Goal: Navigation & Orientation: Locate item on page

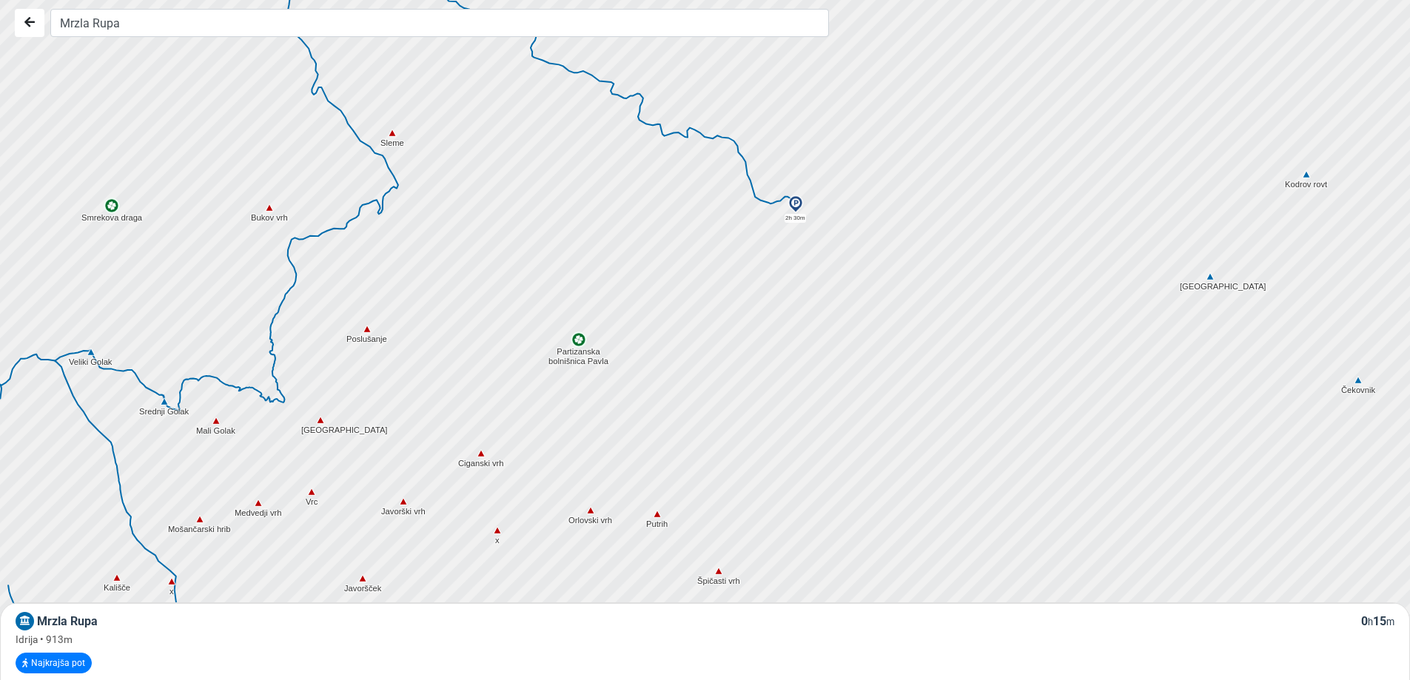
drag, startPoint x: 454, startPoint y: 310, endPoint x: 591, endPoint y: 459, distance: 202.6
click at [591, 459] on div at bounding box center [715, 346] width 1705 height 816
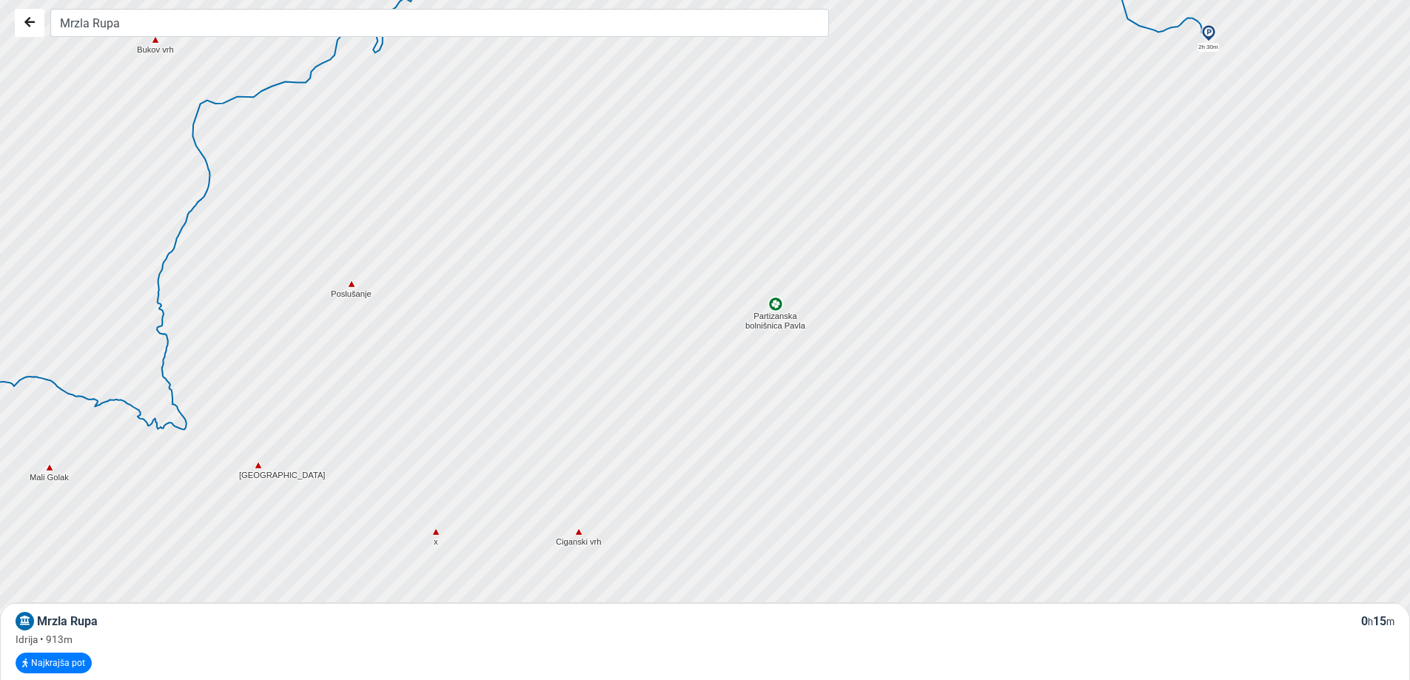
drag, startPoint x: 646, startPoint y: 436, endPoint x: 626, endPoint y: 323, distance: 115.0
click at [626, 323] on div at bounding box center [710, 340] width 1705 height 816
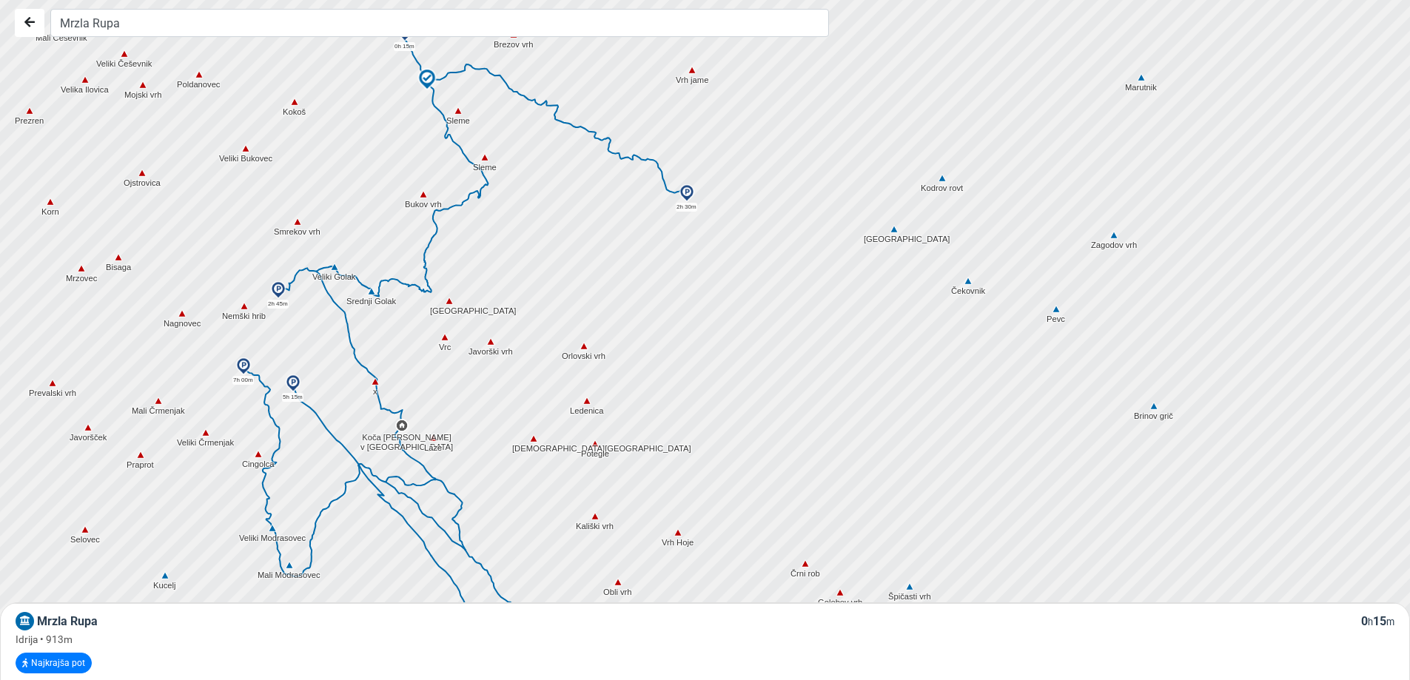
click at [429, 74] on img at bounding box center [427, 79] width 22 height 22
click at [431, 81] on img at bounding box center [427, 79] width 22 height 22
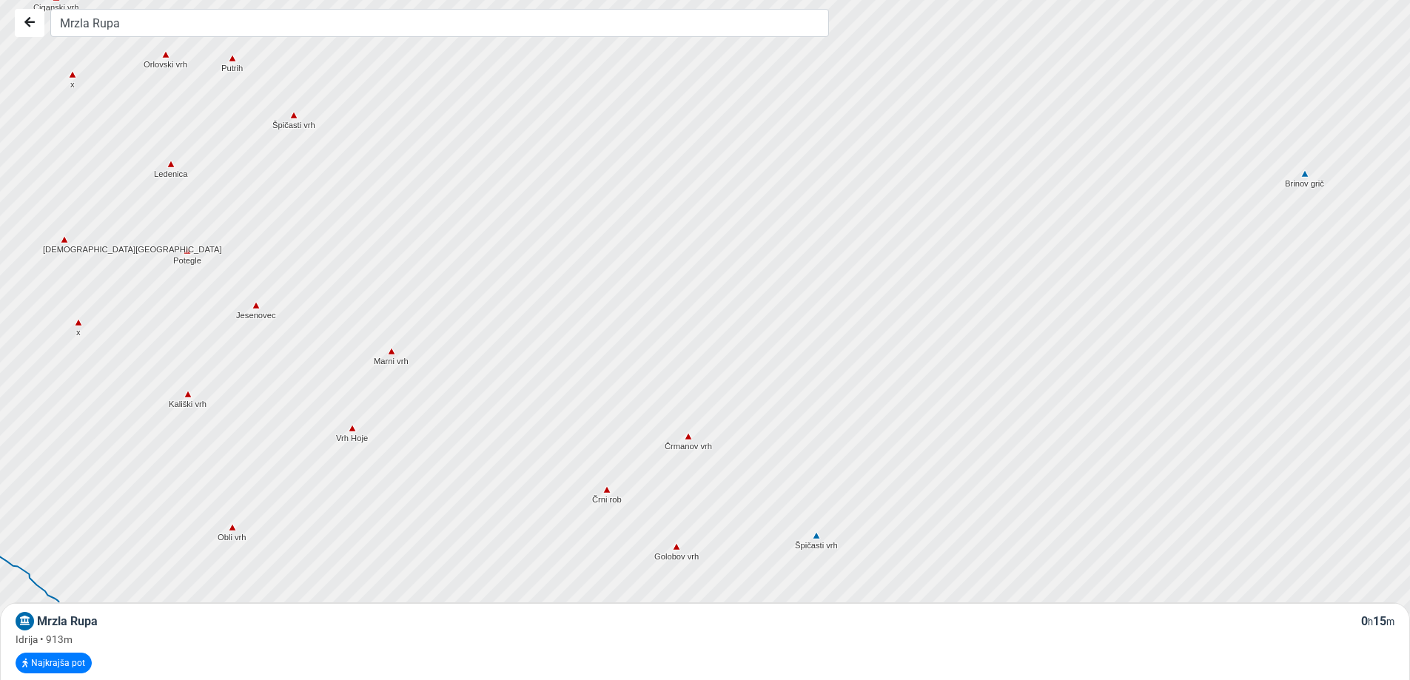
drag, startPoint x: 720, startPoint y: 437, endPoint x: 842, endPoint y: 328, distance: 164.0
click at [815, 341] on div at bounding box center [717, 330] width 1705 height 816
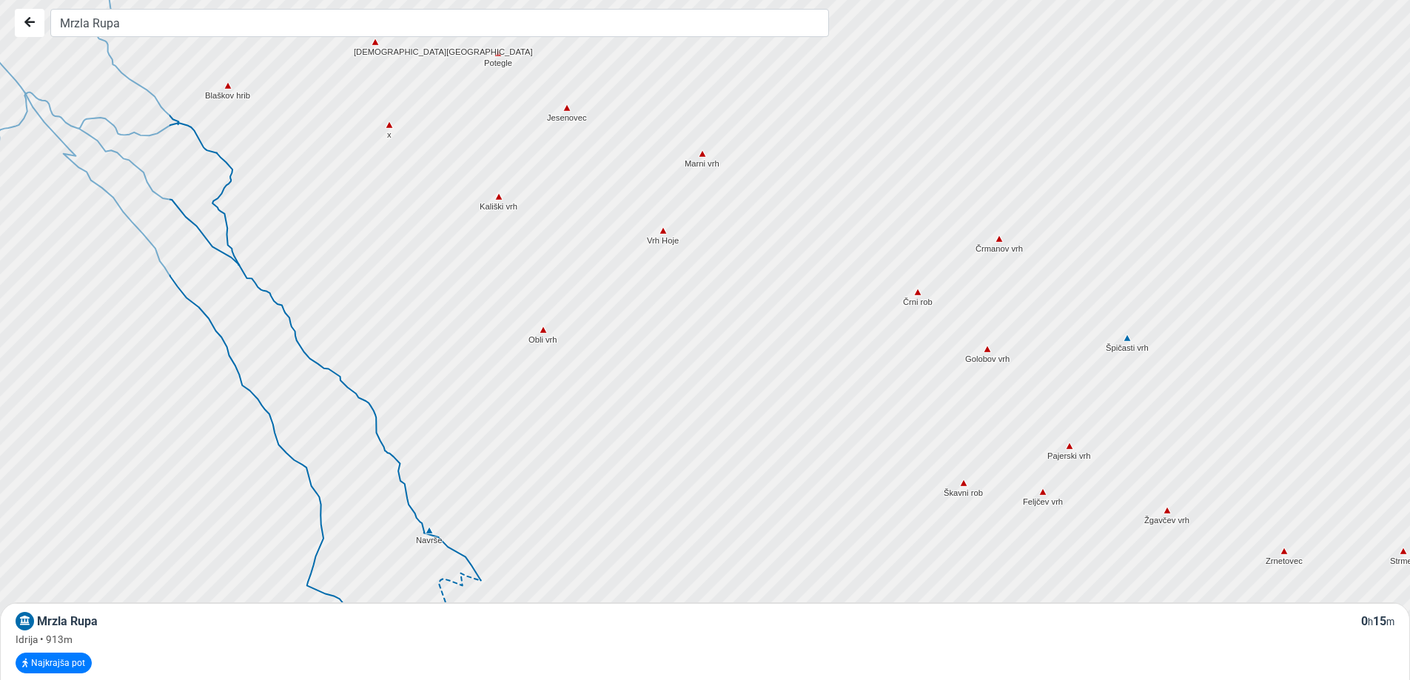
drag, startPoint x: 511, startPoint y: 443, endPoint x: 779, endPoint y: 309, distance: 299.8
click at [776, 309] on div at bounding box center [723, 334] width 1705 height 816
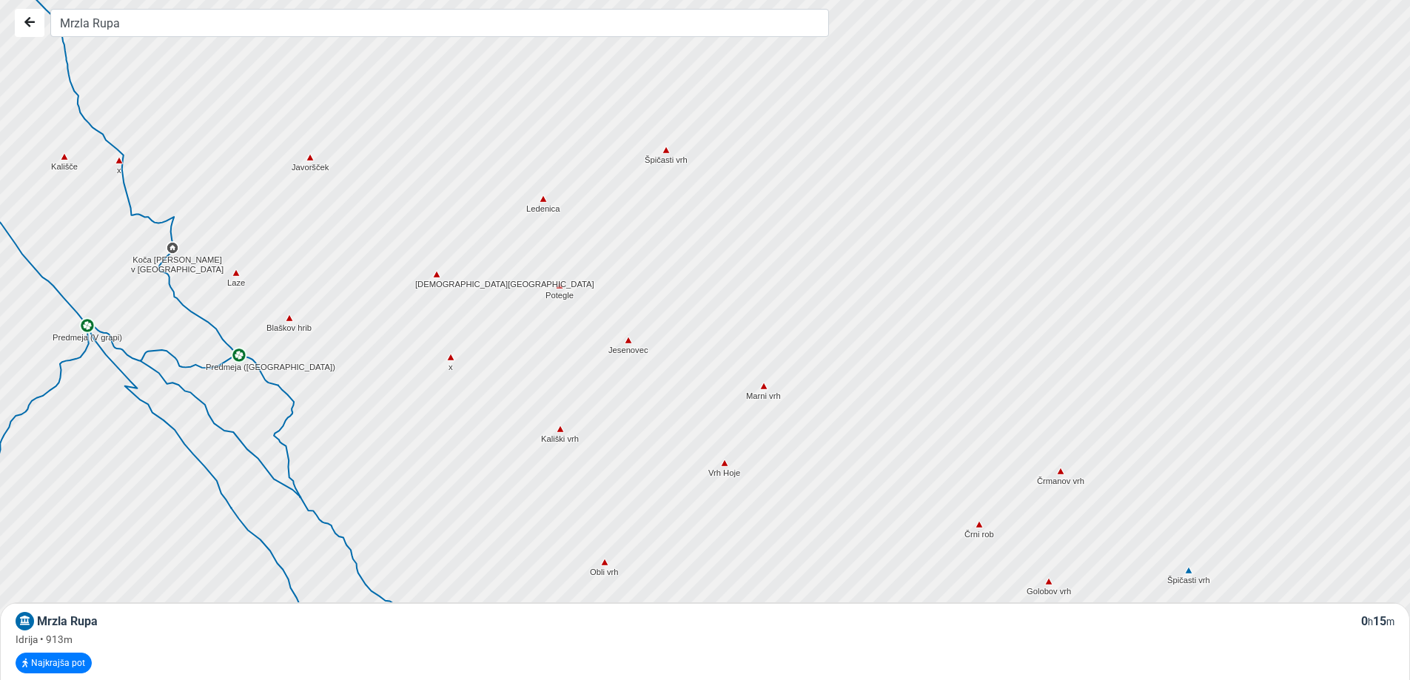
drag, startPoint x: 451, startPoint y: 241, endPoint x: 461, endPoint y: 381, distance: 140.2
click at [461, 381] on div at bounding box center [710, 340] width 1705 height 816
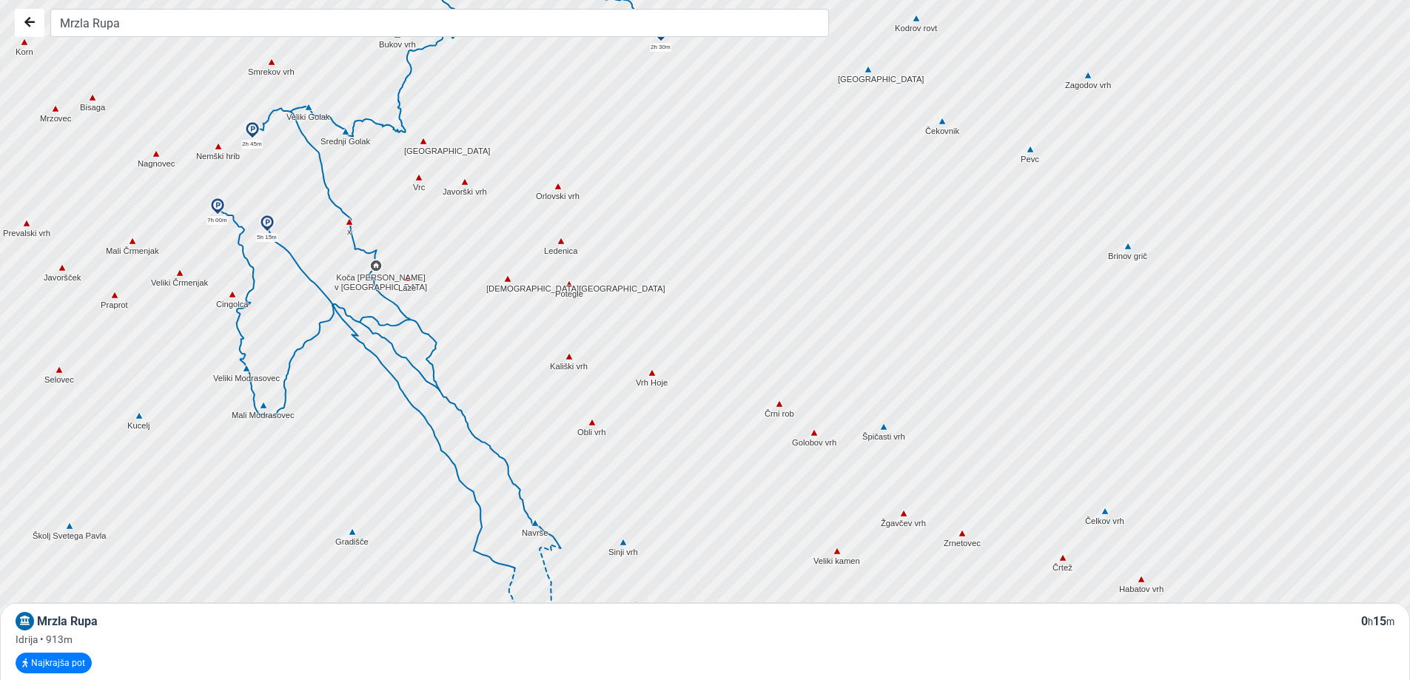
click at [526, 240] on div at bounding box center [710, 340] width 1705 height 816
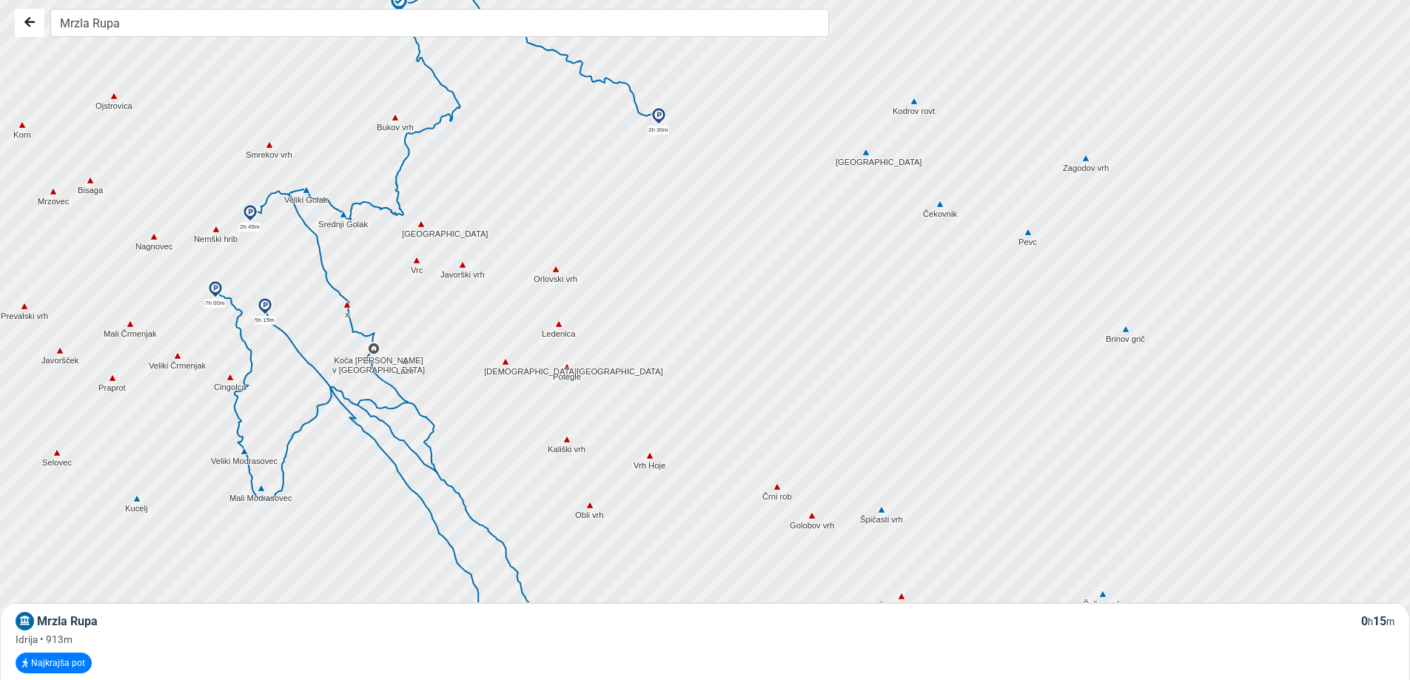
drag, startPoint x: 526, startPoint y: 240, endPoint x: 524, endPoint y: 331, distance: 91.8
click at [524, 331] on div at bounding box center [710, 340] width 1705 height 816
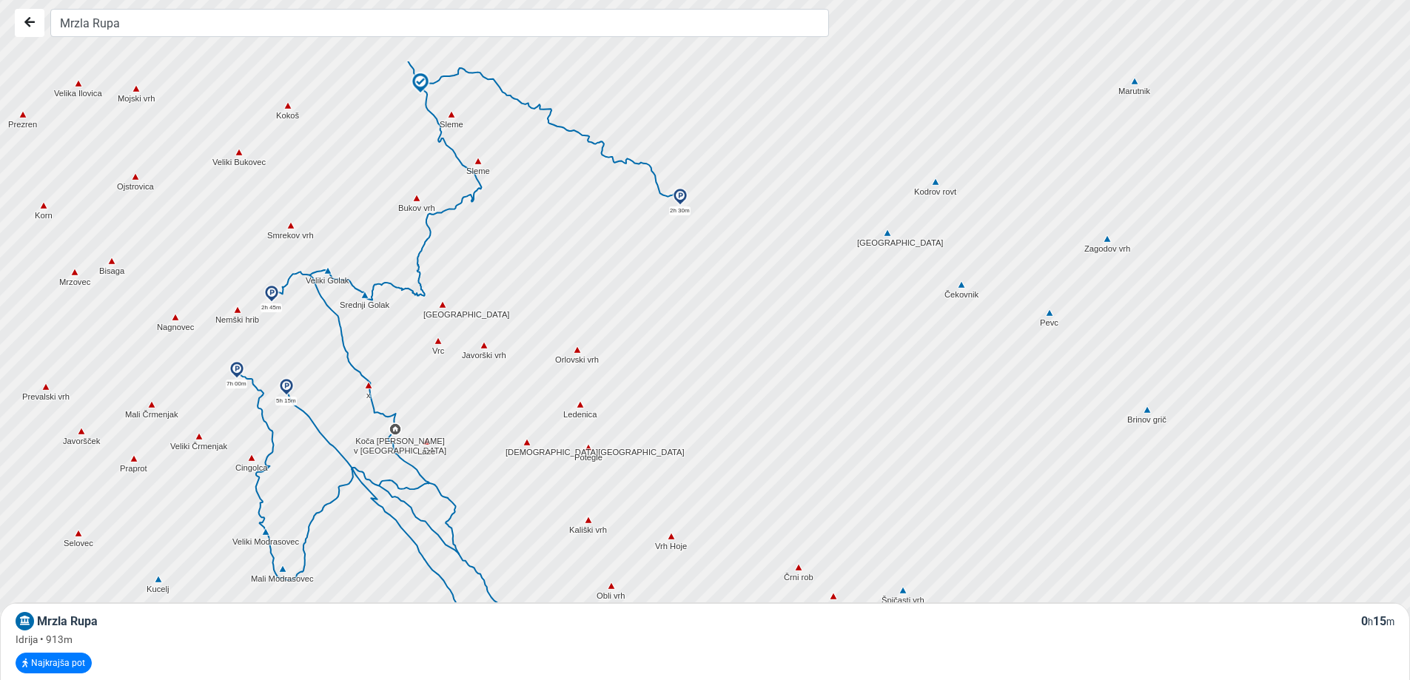
drag, startPoint x: 599, startPoint y: 209, endPoint x: 640, endPoint y: 351, distance: 147.3
click at [640, 351] on div at bounding box center [717, 361] width 1705 height 816
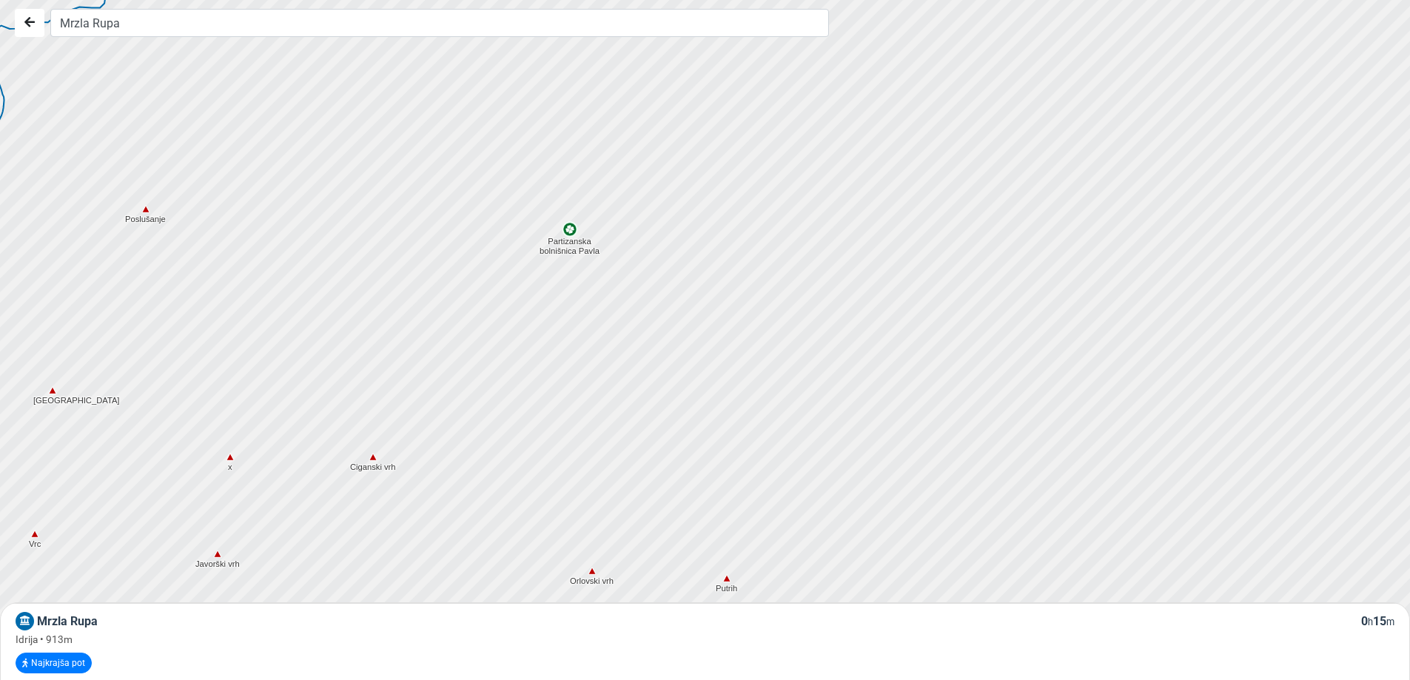
drag, startPoint x: 644, startPoint y: 358, endPoint x: 647, endPoint y: 440, distance: 82.2
click at [647, 440] on div at bounding box center [710, 340] width 1705 height 816
drag, startPoint x: 363, startPoint y: 358, endPoint x: 451, endPoint y: 296, distance: 107.8
click at [451, 296] on div at bounding box center [715, 337] width 1705 height 816
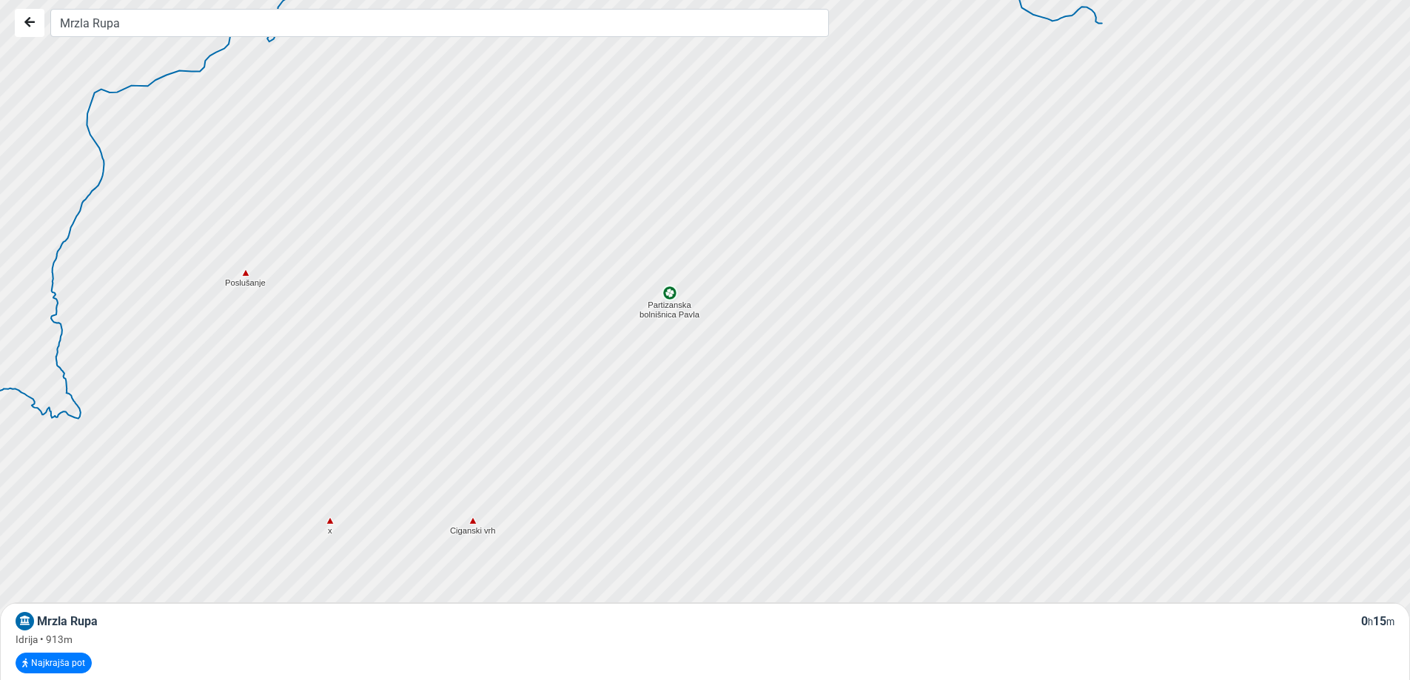
drag, startPoint x: 115, startPoint y: 368, endPoint x: 356, endPoint y: 457, distance: 256.6
click at [356, 457] on div at bounding box center [710, 340] width 1705 height 816
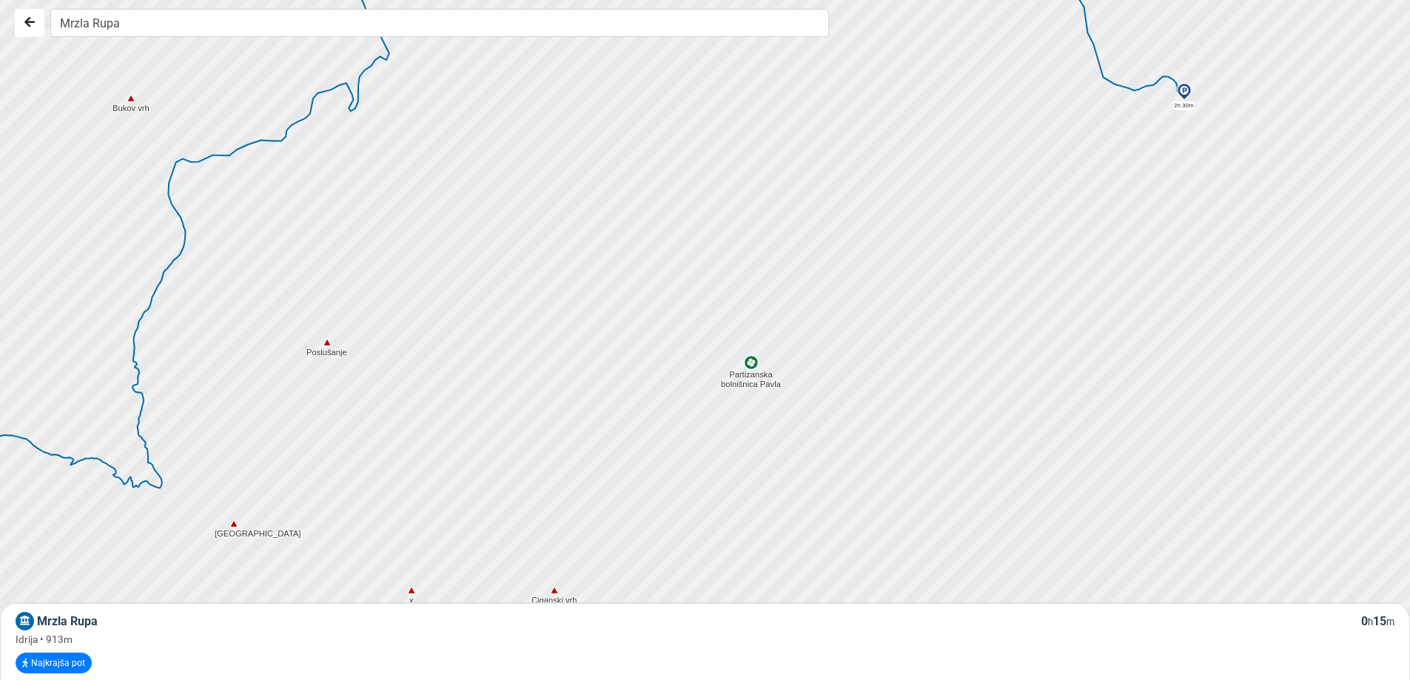
drag, startPoint x: 153, startPoint y: 353, endPoint x: 238, endPoint y: 428, distance: 113.2
click at [238, 428] on div at bounding box center [711, 342] width 1705 height 816
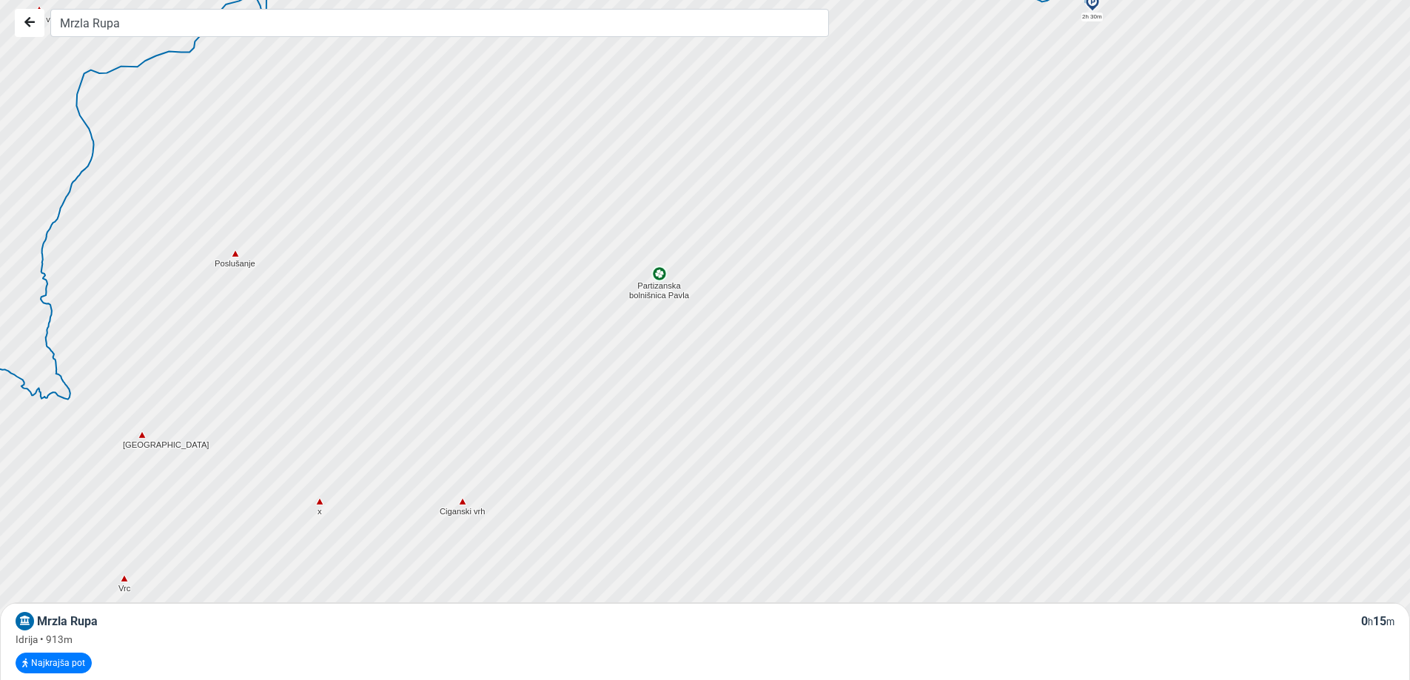
drag, startPoint x: 306, startPoint y: 468, endPoint x: 209, endPoint y: 375, distance: 134.0
click at [209, 375] on div at bounding box center [710, 340] width 1705 height 816
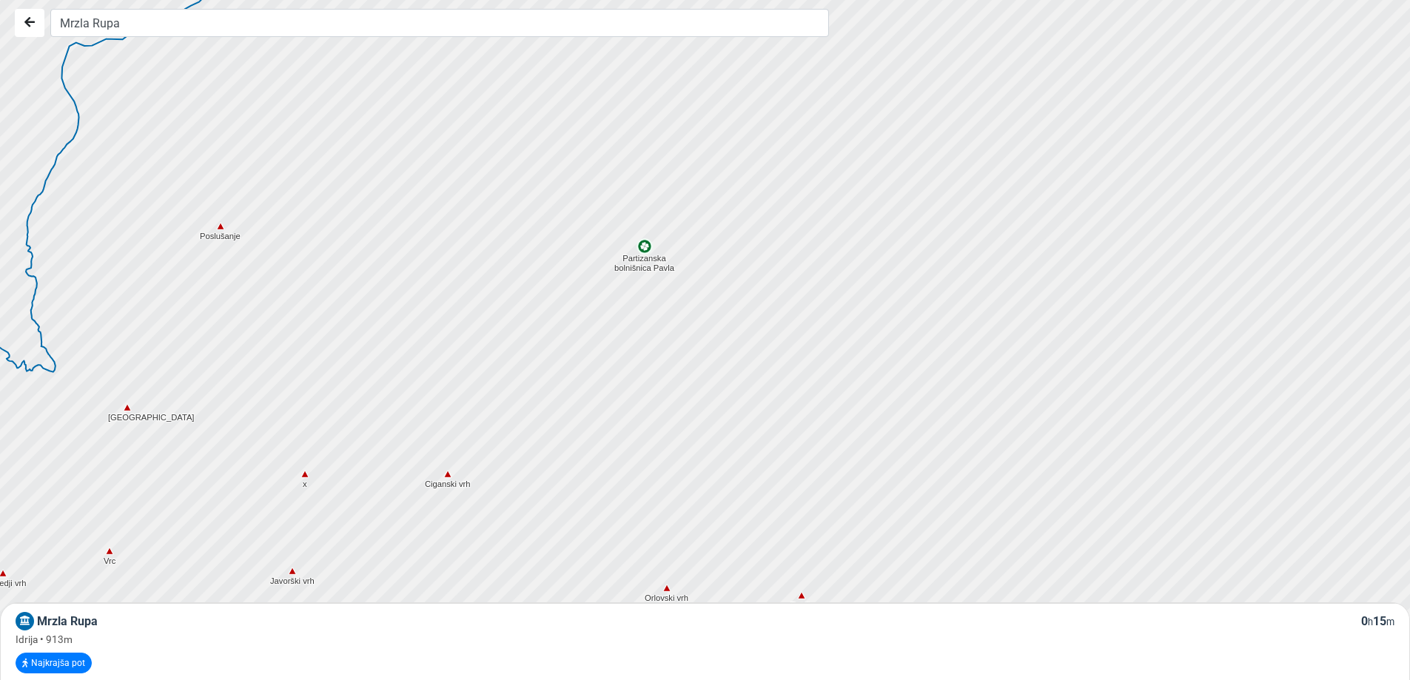
drag, startPoint x: 358, startPoint y: 496, endPoint x: 264, endPoint y: 315, distance: 203.5
click at [266, 320] on div at bounding box center [707, 334] width 1705 height 816
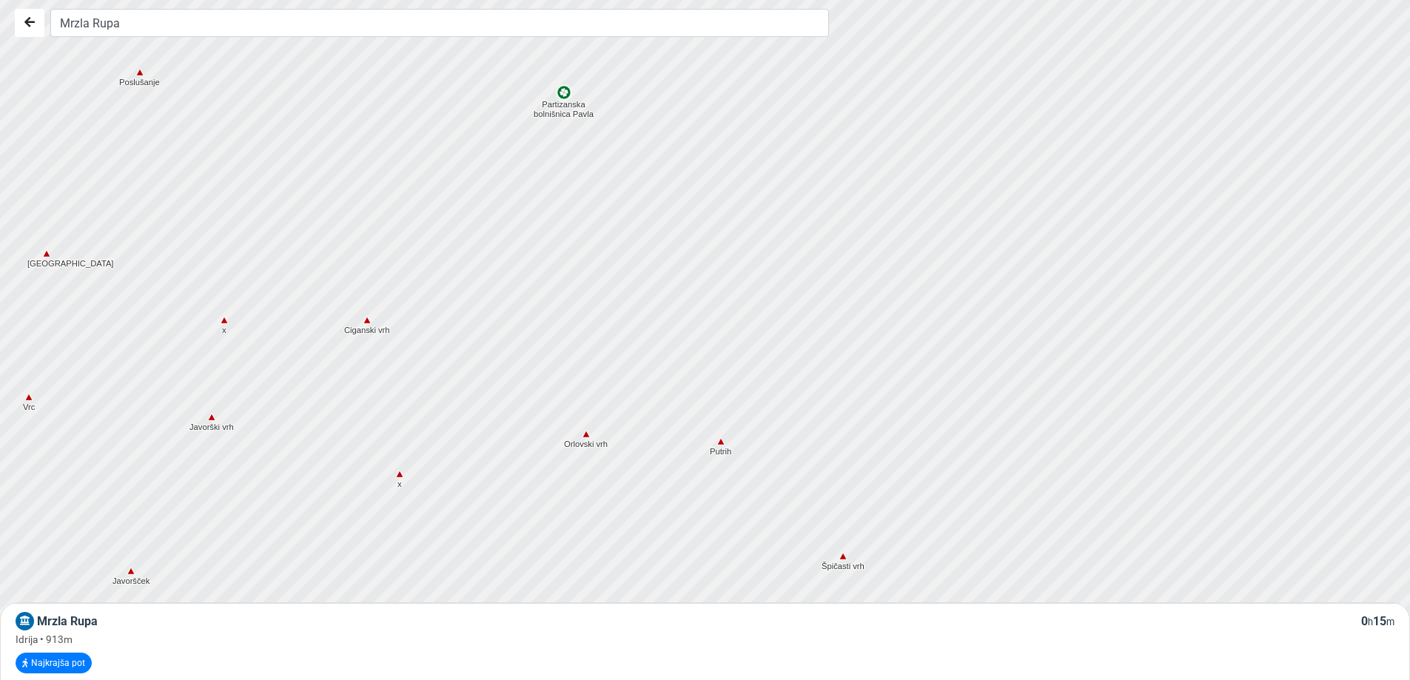
drag, startPoint x: 464, startPoint y: 473, endPoint x: 370, endPoint y: 287, distance: 208.1
click at [379, 303] on div at bounding box center [710, 340] width 1705 height 816
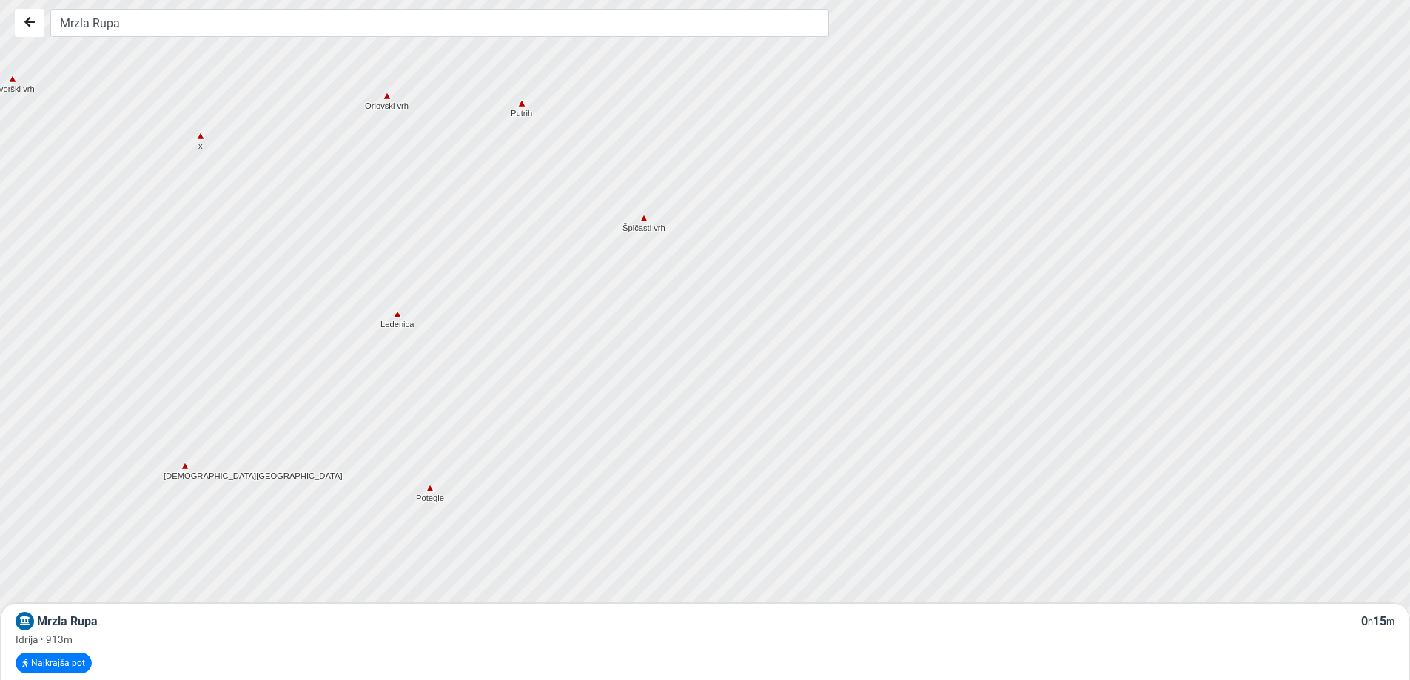
drag, startPoint x: 595, startPoint y: 482, endPoint x: 452, endPoint y: 268, distance: 257.1
click at [465, 289] on div at bounding box center [675, 291] width 1705 height 816
drag, startPoint x: 568, startPoint y: 386, endPoint x: 593, endPoint y: 325, distance: 66.0
click at [593, 325] on div at bounding box center [710, 338] width 1705 height 816
drag, startPoint x: 568, startPoint y: 549, endPoint x: 662, endPoint y: 412, distance: 166.5
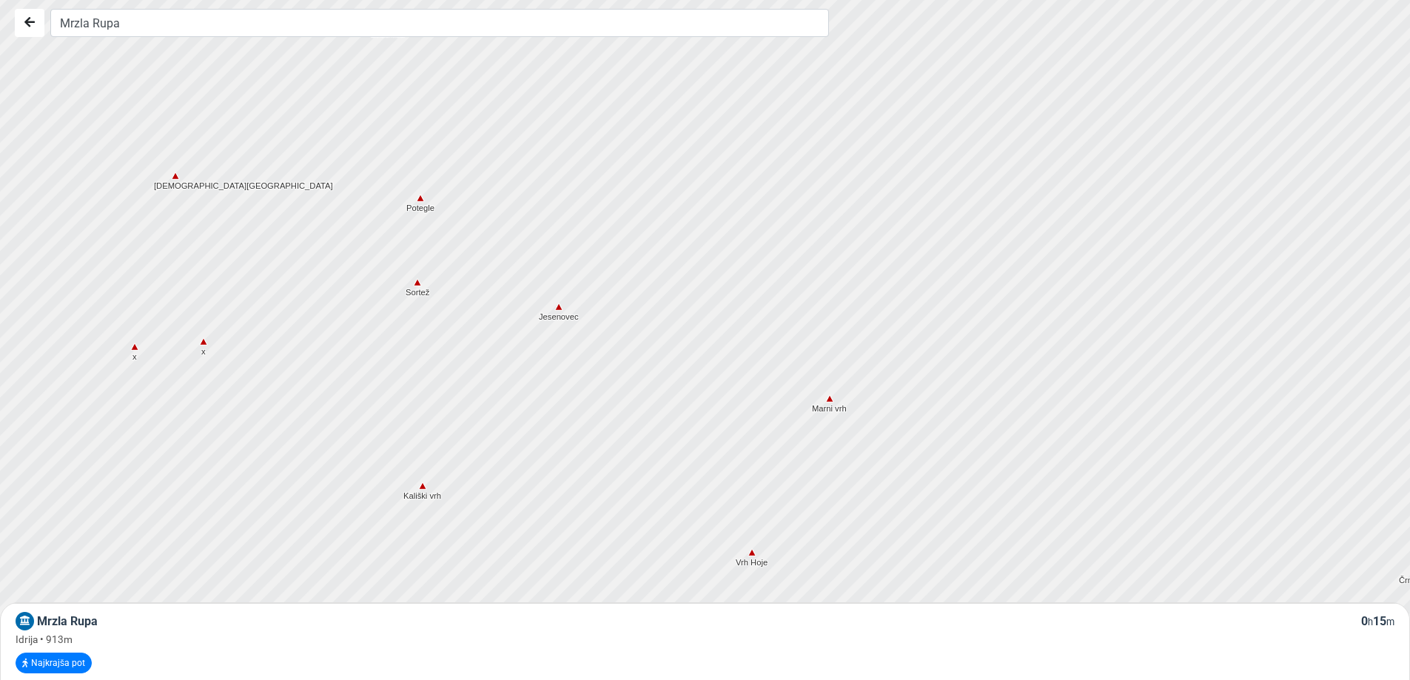
click at [661, 413] on div at bounding box center [721, 326] width 1705 height 816
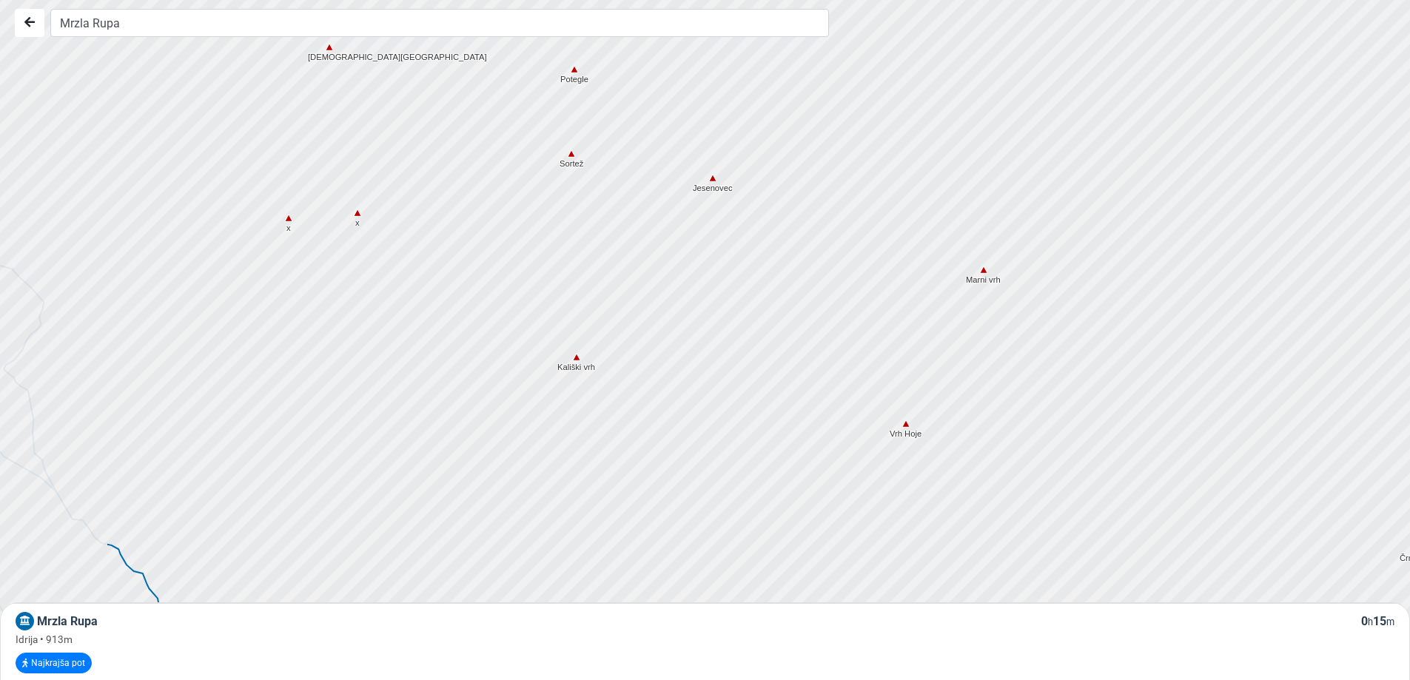
drag, startPoint x: 451, startPoint y: 522, endPoint x: 573, endPoint y: 428, distance: 154.2
click at [573, 428] on div at bounding box center [719, 334] width 1705 height 816
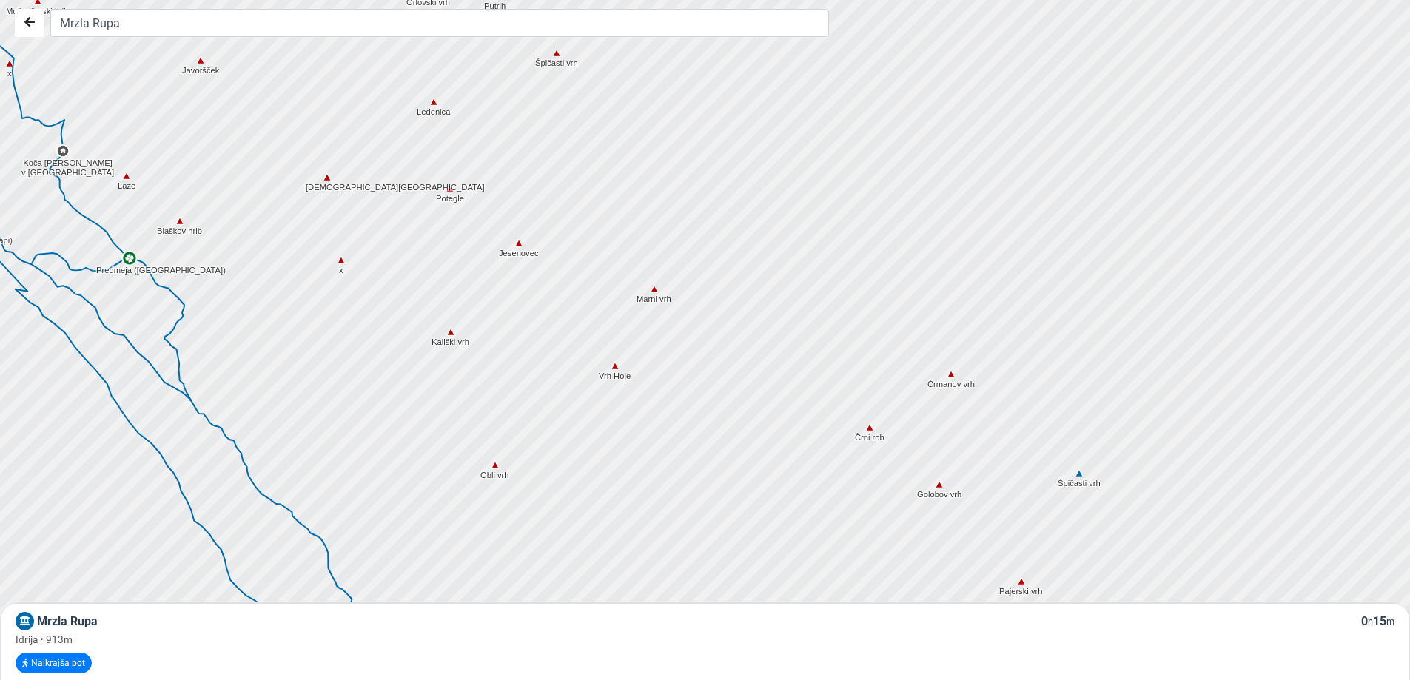
drag, startPoint x: 631, startPoint y: 488, endPoint x: 531, endPoint y: 418, distance: 121.7
click at [531, 418] on div at bounding box center [710, 340] width 1705 height 816
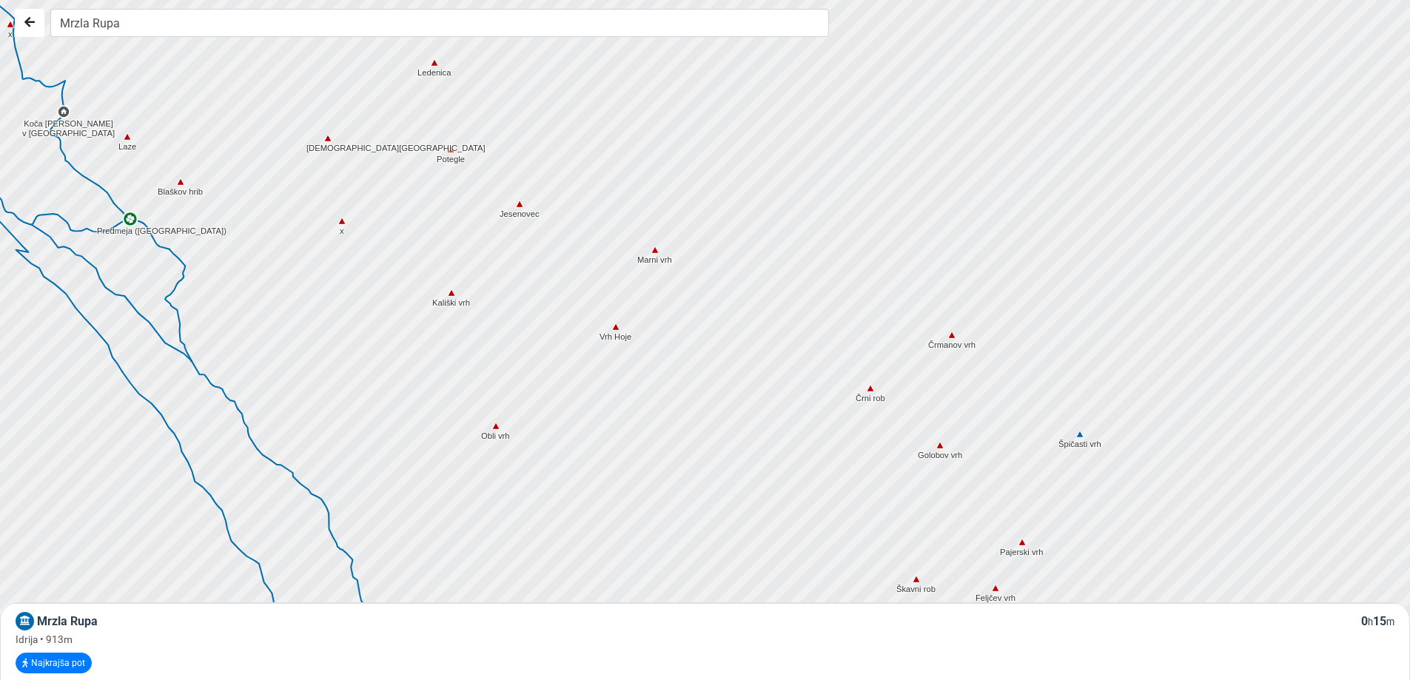
drag, startPoint x: 585, startPoint y: 538, endPoint x: 580, endPoint y: 346, distance: 191.7
click at [585, 403] on div at bounding box center [710, 340] width 1705 height 816
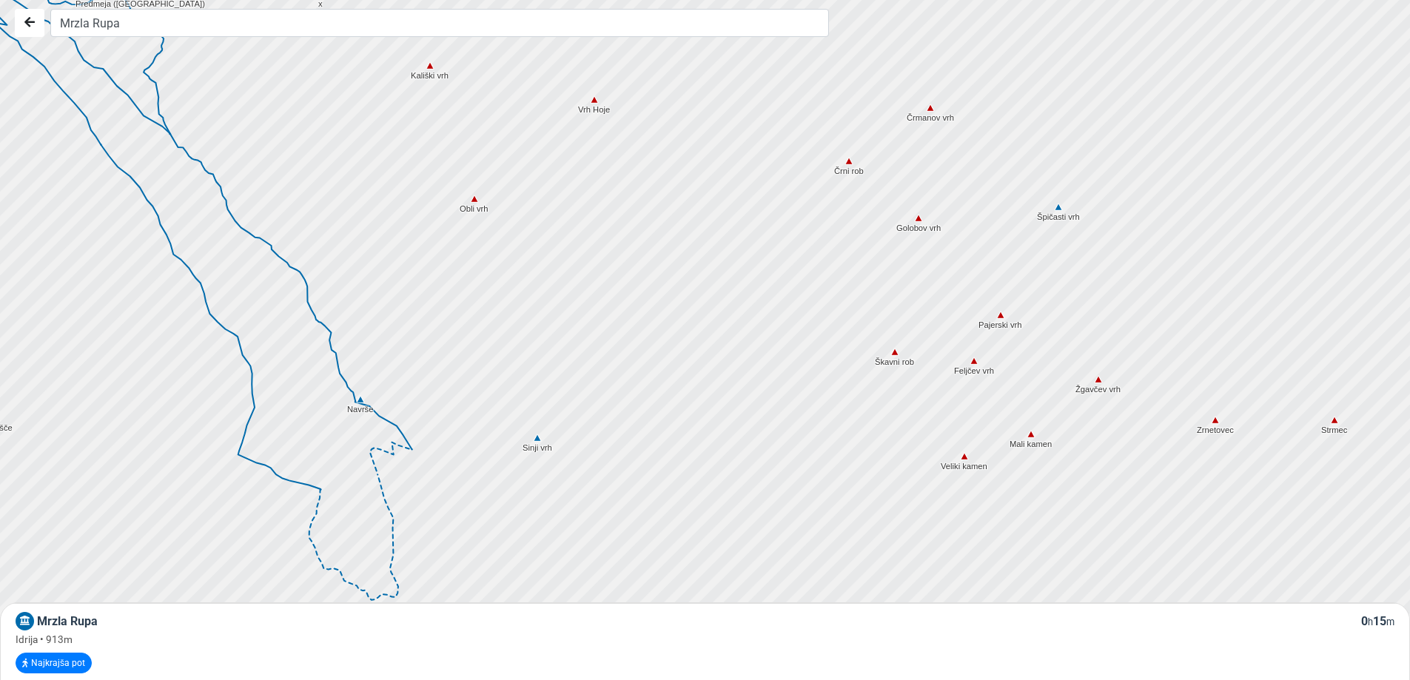
drag, startPoint x: 596, startPoint y: 485, endPoint x: 574, endPoint y: 345, distance: 142.2
click at [574, 345] on div at bounding box center [709, 338] width 1705 height 816
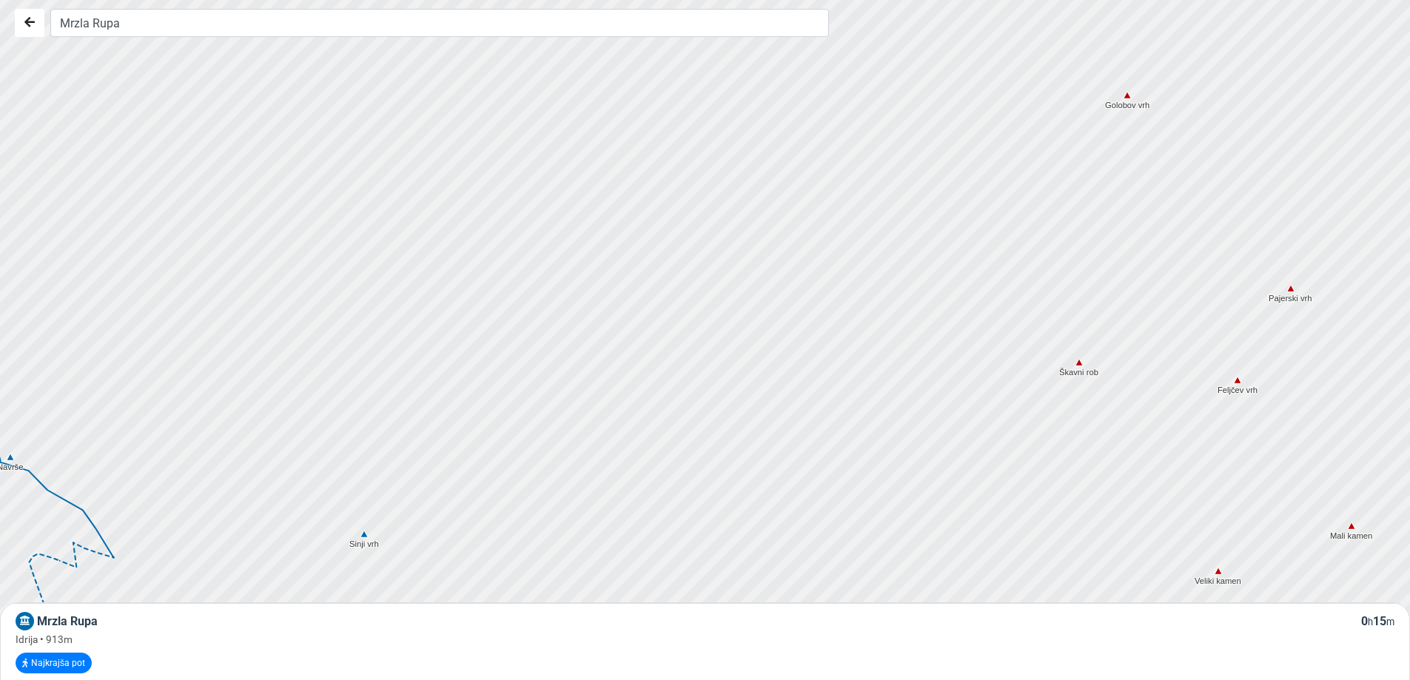
drag, startPoint x: 655, startPoint y: 371, endPoint x: 656, endPoint y: 421, distance: 49.6
click at [653, 464] on div at bounding box center [710, 340] width 1705 height 816
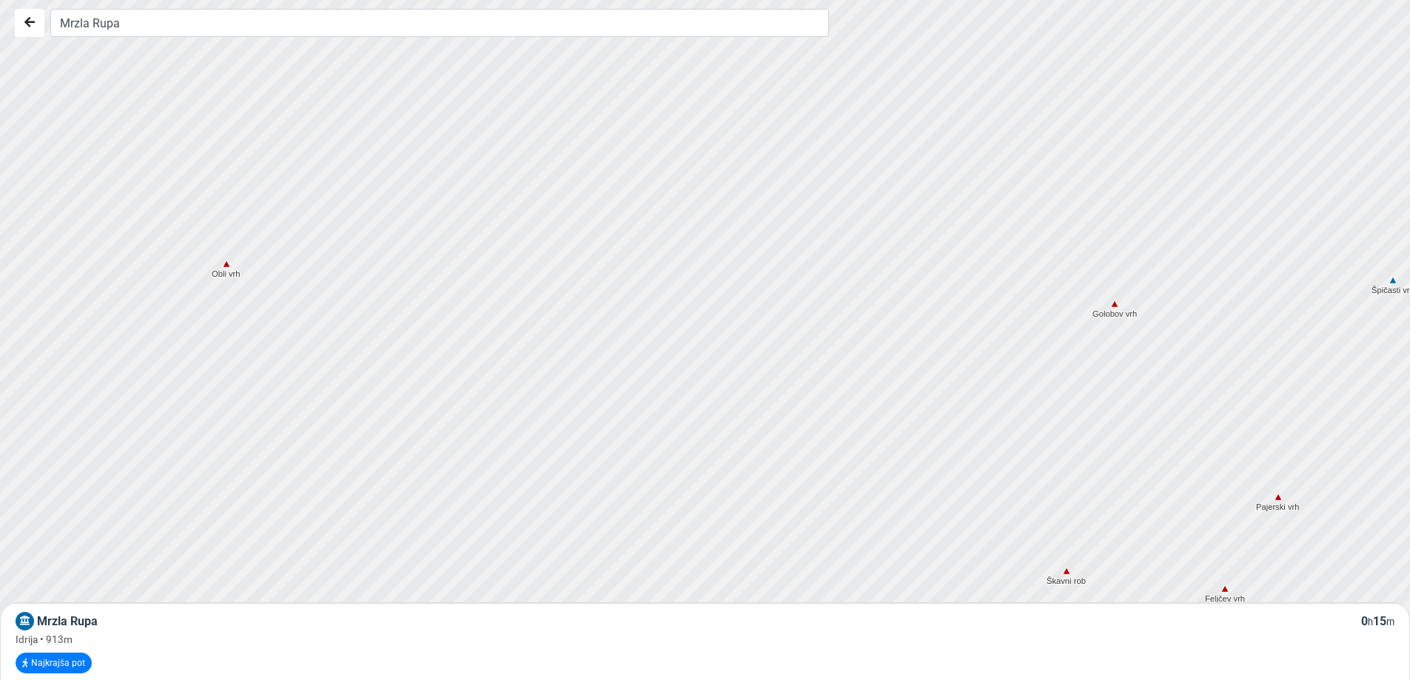
drag, startPoint x: 701, startPoint y: 286, endPoint x: 686, endPoint y: 494, distance: 208.5
click at [686, 494] on div at bounding box center [710, 370] width 1705 height 816
drag, startPoint x: 771, startPoint y: 326, endPoint x: 701, endPoint y: 499, distance: 187.6
click at [701, 499] on div at bounding box center [710, 340] width 1705 height 816
drag, startPoint x: 715, startPoint y: 283, endPoint x: 790, endPoint y: 351, distance: 101.6
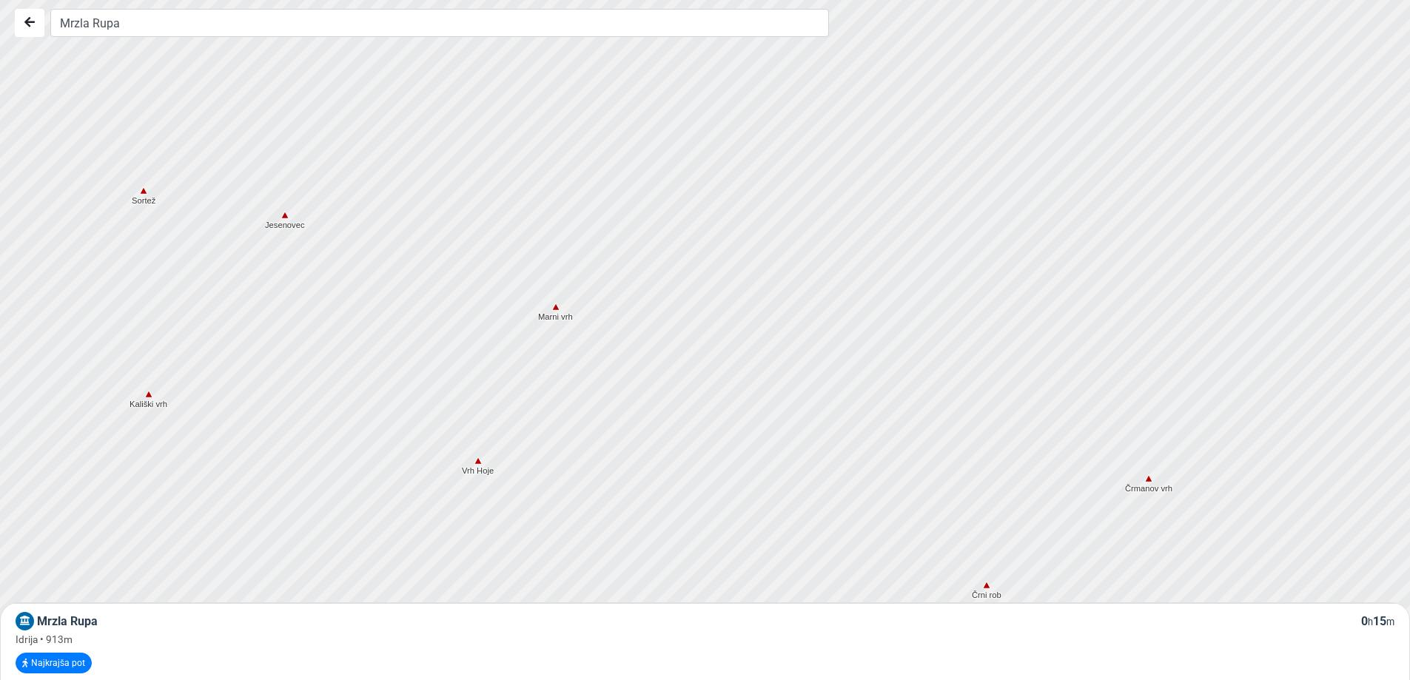
click at [810, 450] on div at bounding box center [716, 347] width 1705 height 816
drag, startPoint x: 721, startPoint y: 244, endPoint x: 791, endPoint y: 317, distance: 101.0
click at [832, 434] on div at bounding box center [710, 340] width 1705 height 816
drag, startPoint x: 727, startPoint y: 235, endPoint x: 870, endPoint y: 357, distance: 187.4
click at [894, 403] on div at bounding box center [710, 340] width 1705 height 816
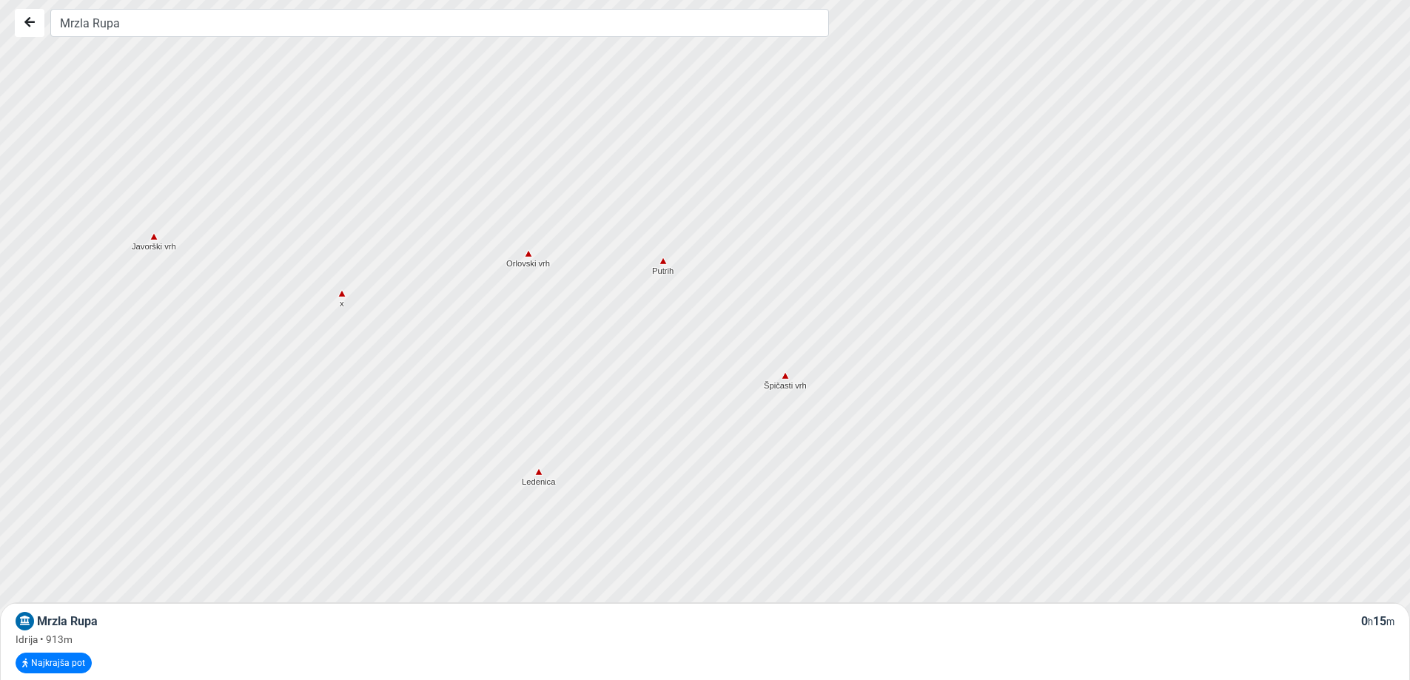
drag, startPoint x: 755, startPoint y: 285, endPoint x: 906, endPoint y: 468, distance: 237.1
click at [906, 468] on div at bounding box center [710, 340] width 1705 height 816
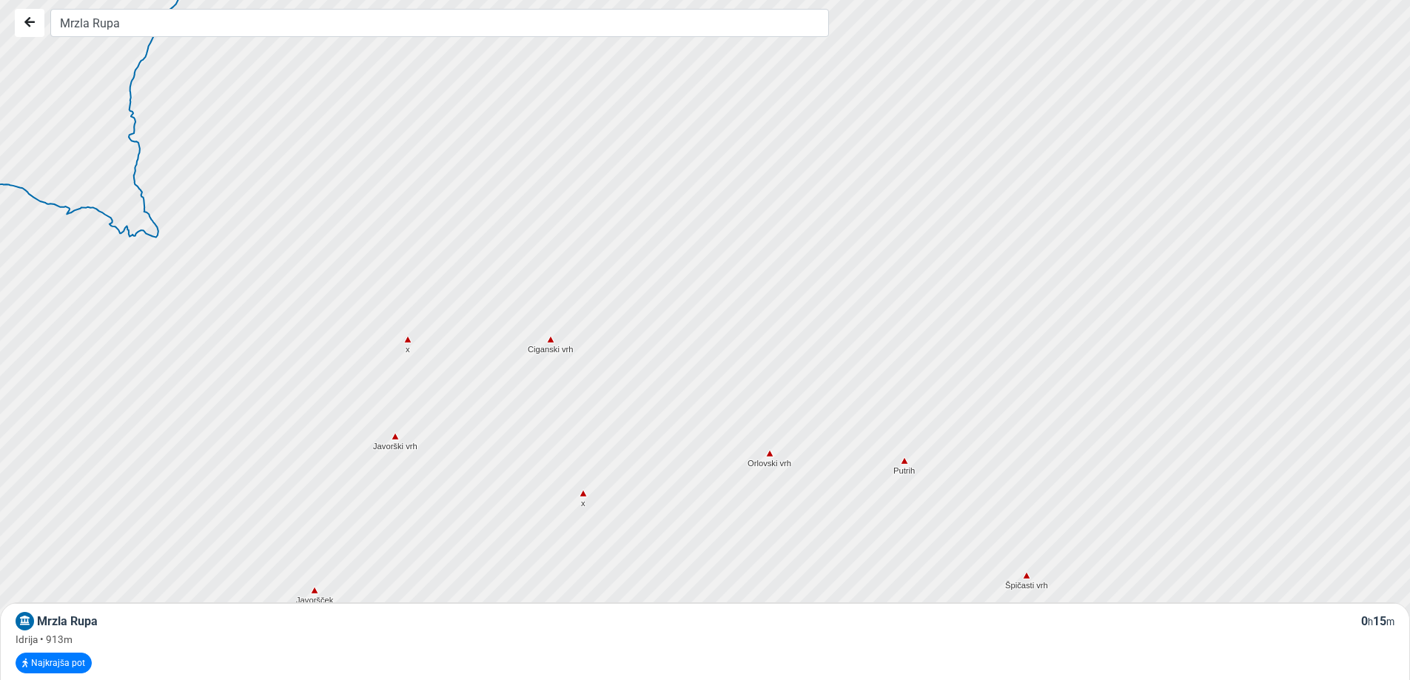
drag, startPoint x: 718, startPoint y: 300, endPoint x: 904, endPoint y: 450, distance: 239.0
click at [904, 450] on div at bounding box center [710, 340] width 1705 height 816
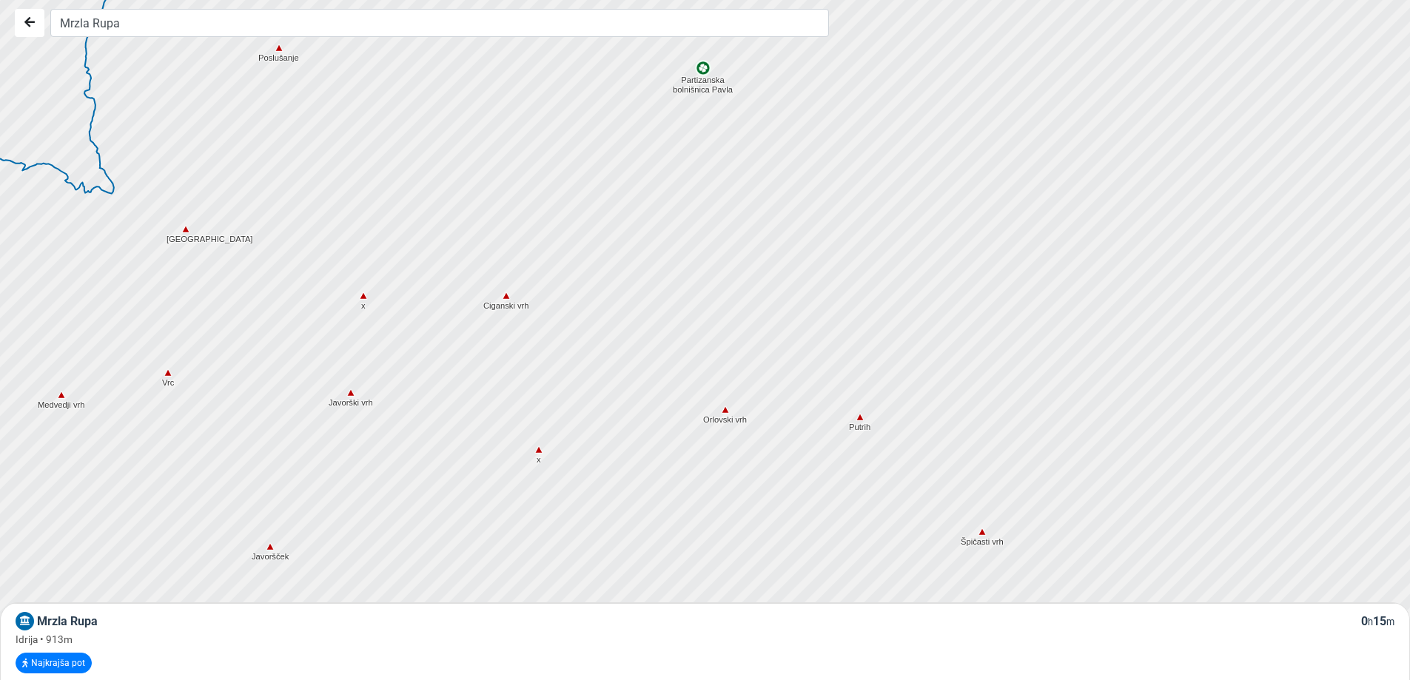
drag, startPoint x: 692, startPoint y: 237, endPoint x: 654, endPoint y: 197, distance: 55.0
click at [647, 189] on div at bounding box center [705, 335] width 1705 height 816
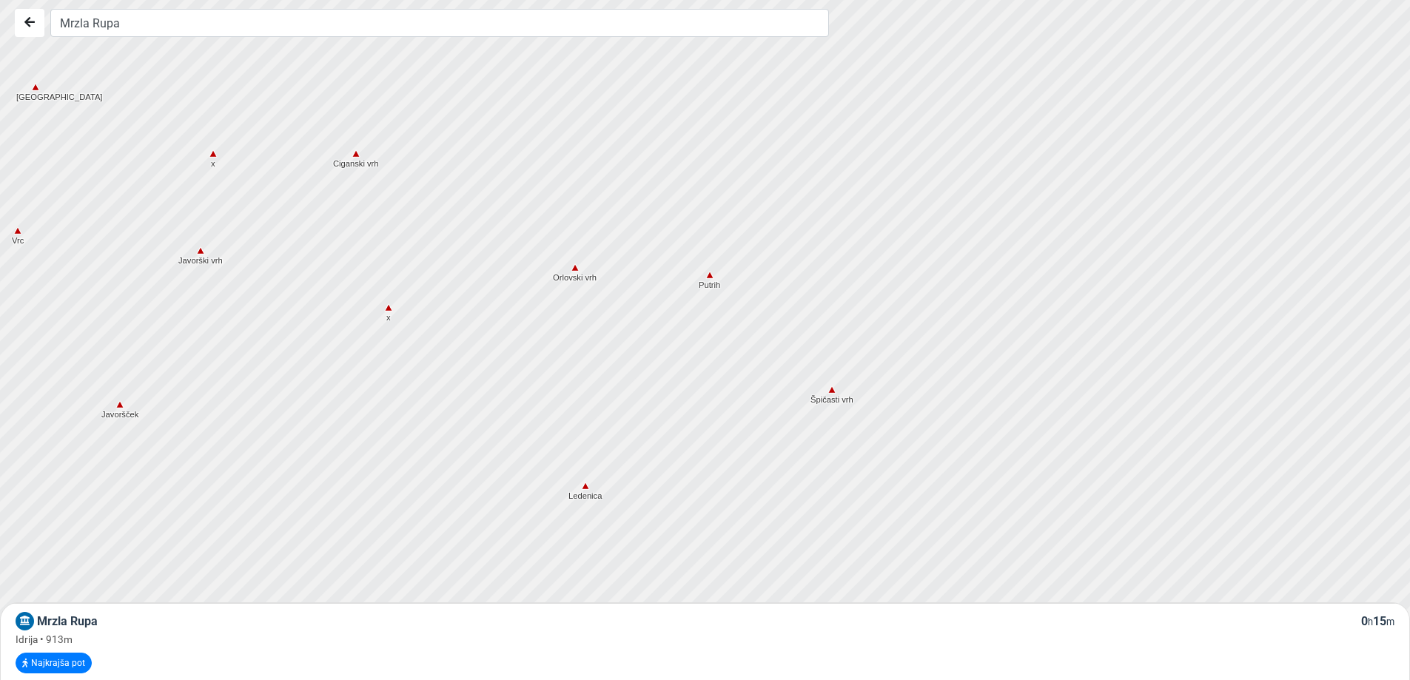
drag, startPoint x: 936, startPoint y: 387, endPoint x: 743, endPoint y: 195, distance: 272.1
click at [749, 200] on div at bounding box center [694, 321] width 1705 height 816
drag, startPoint x: 946, startPoint y: 388, endPoint x: 786, endPoint y: 224, distance: 229.2
click at [790, 229] on div at bounding box center [702, 331] width 1705 height 816
drag, startPoint x: 962, startPoint y: 414, endPoint x: 759, endPoint y: 218, distance: 282.0
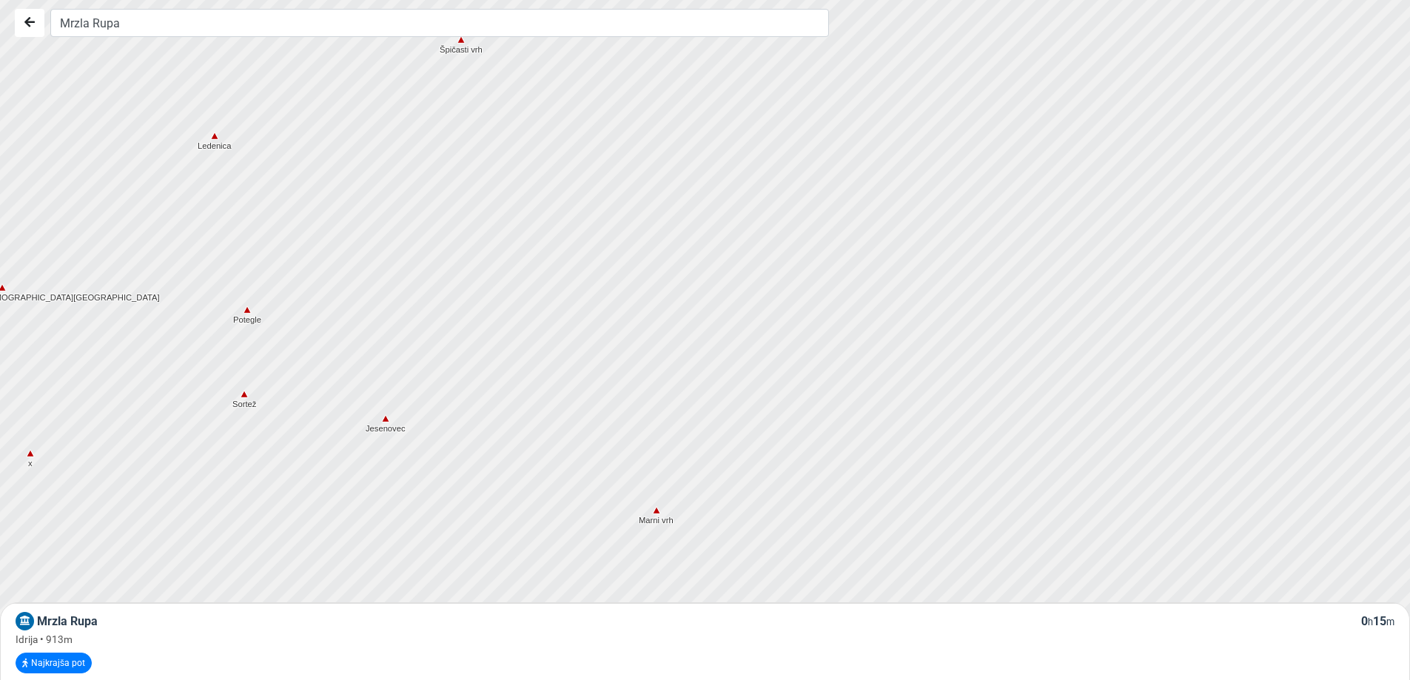
click at [761, 221] on div at bounding box center [683, 318] width 1705 height 816
drag, startPoint x: 895, startPoint y: 417, endPoint x: 721, endPoint y: 169, distance: 302.4
click at [758, 218] on div at bounding box center [640, 245] width 1705 height 816
drag, startPoint x: 856, startPoint y: 496, endPoint x: 887, endPoint y: 382, distance: 118.1
click at [887, 382] on div at bounding box center [710, 340] width 1705 height 816
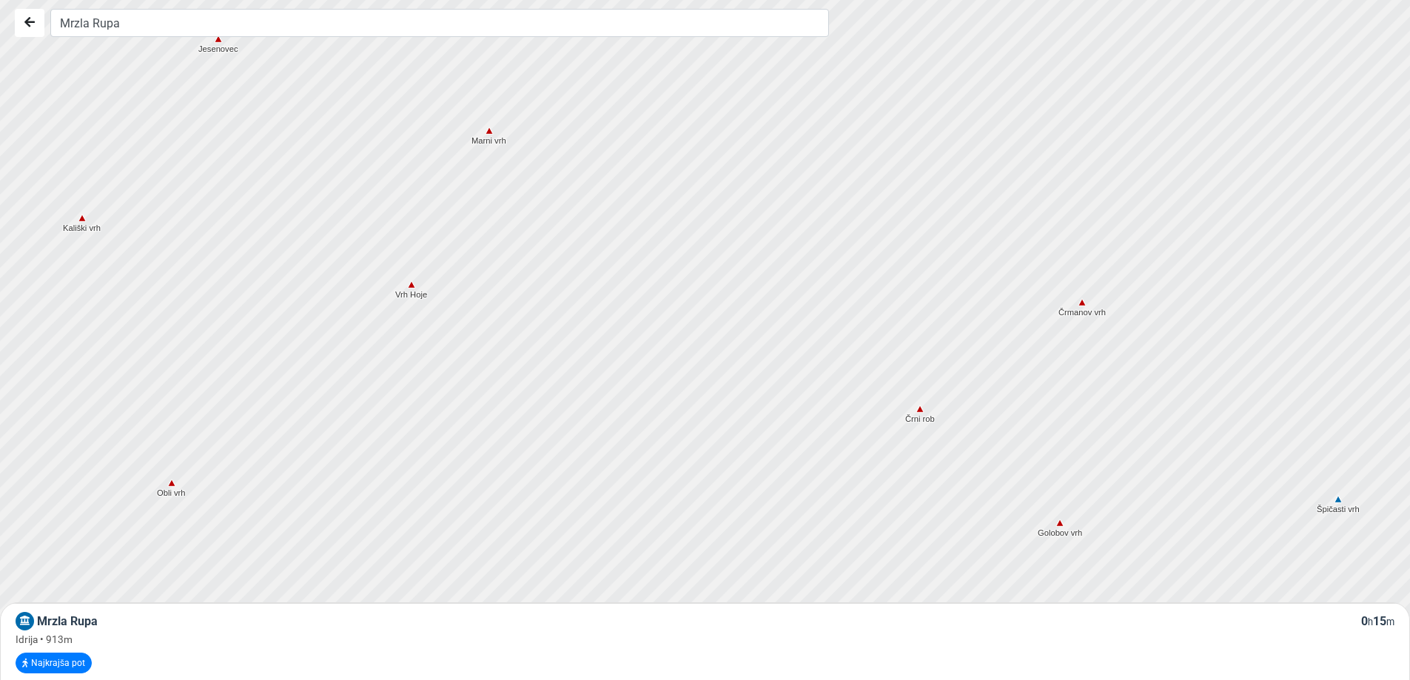
click at [776, 460] on div at bounding box center [710, 340] width 1705 height 816
drag, startPoint x: 755, startPoint y: 430, endPoint x: 789, endPoint y: 382, distance: 58.5
click at [789, 382] on div at bounding box center [717, 330] width 1705 height 816
drag, startPoint x: 724, startPoint y: 502, endPoint x: 797, endPoint y: 329, distance: 188.0
click at [792, 335] on div at bounding box center [710, 340] width 1705 height 816
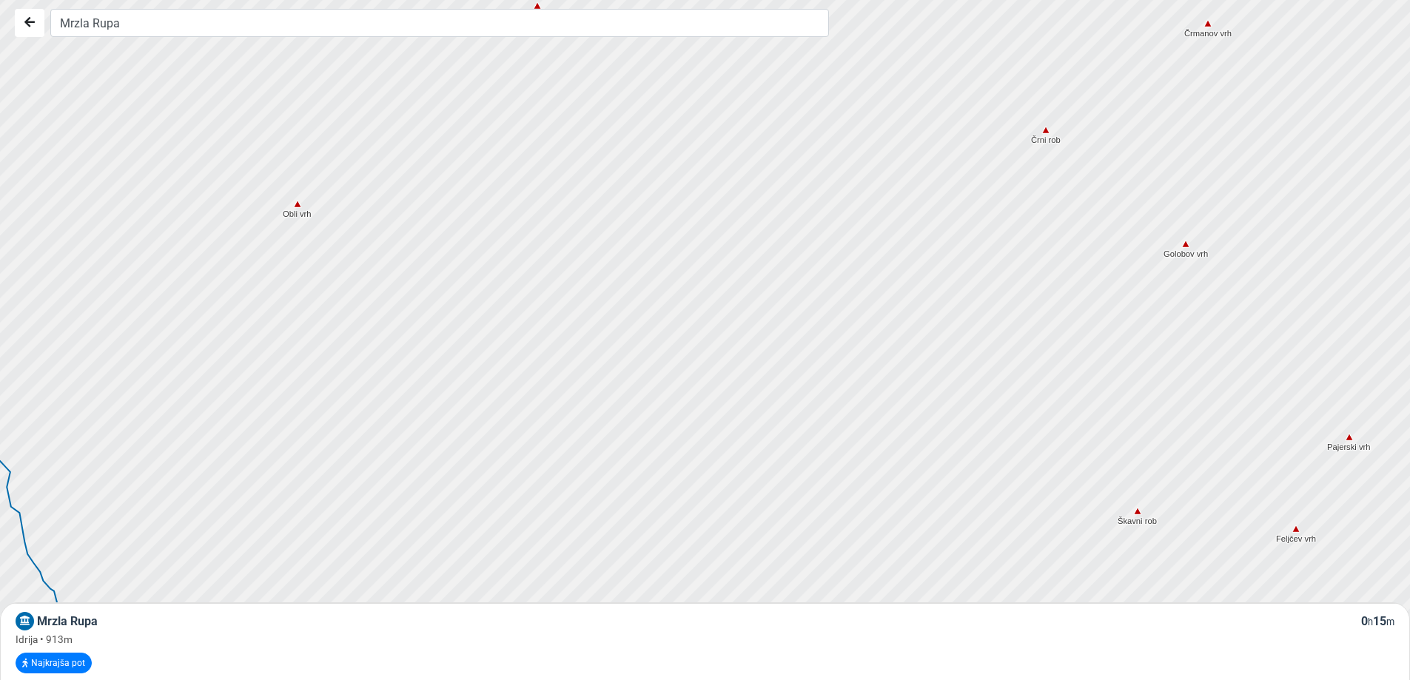
drag, startPoint x: 756, startPoint y: 455, endPoint x: 798, endPoint y: 283, distance: 176.8
click at [796, 288] on div at bounding box center [712, 319] width 1705 height 816
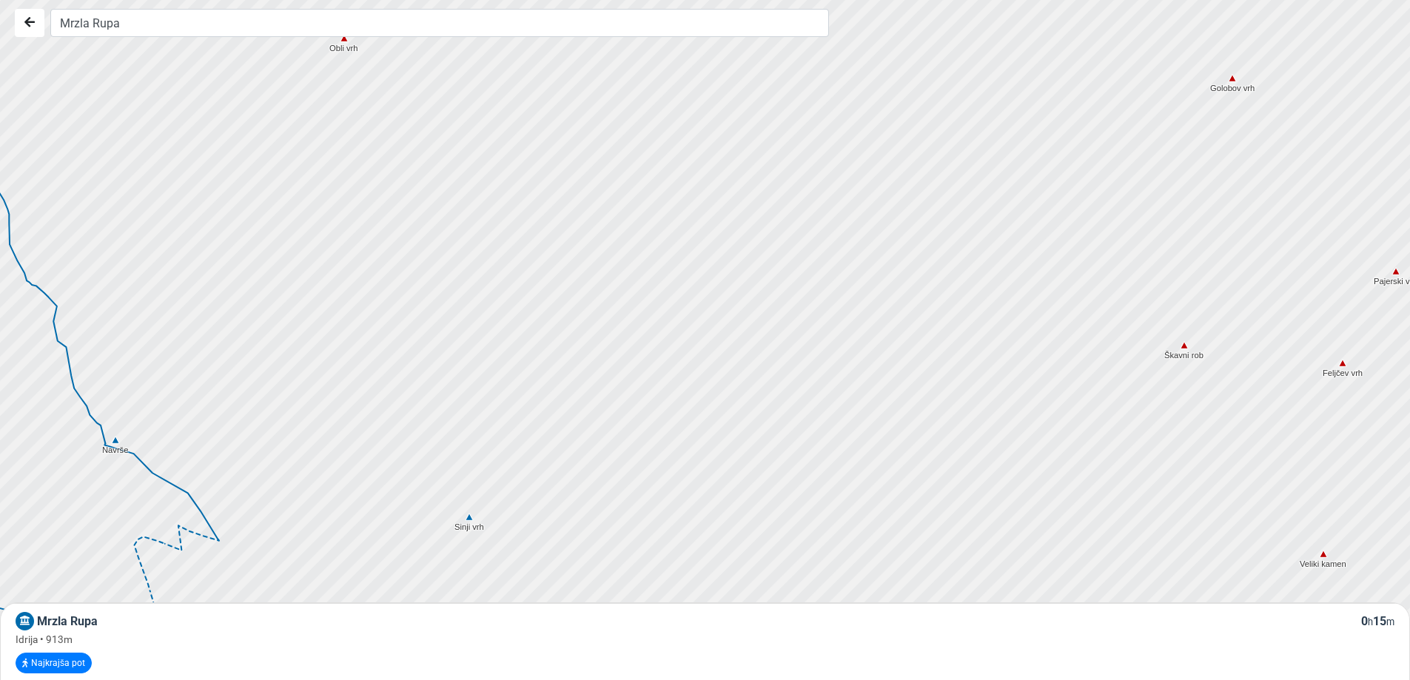
drag, startPoint x: 758, startPoint y: 422, endPoint x: 779, endPoint y: 324, distance: 100.6
click at [779, 329] on div at bounding box center [712, 329] width 1705 height 816
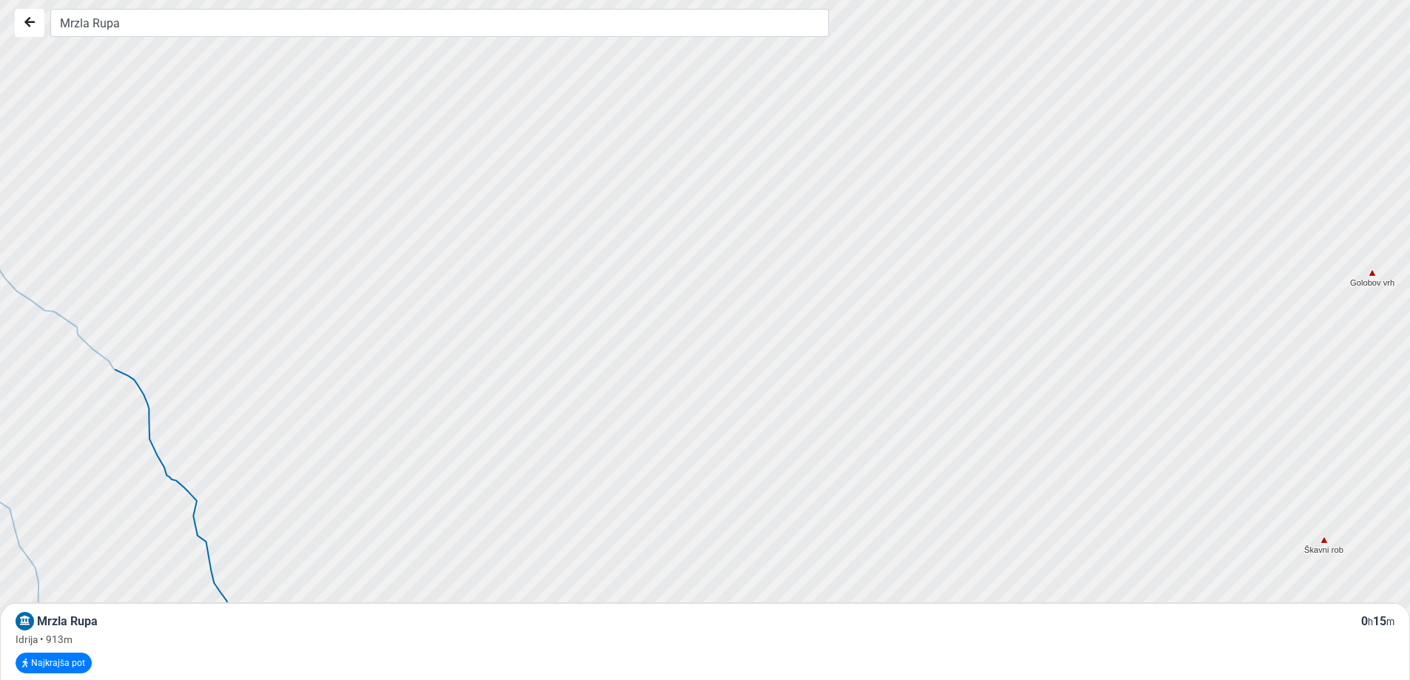
drag
click at [744, 539] on div at bounding box center [720, 367] width 1705 height 816
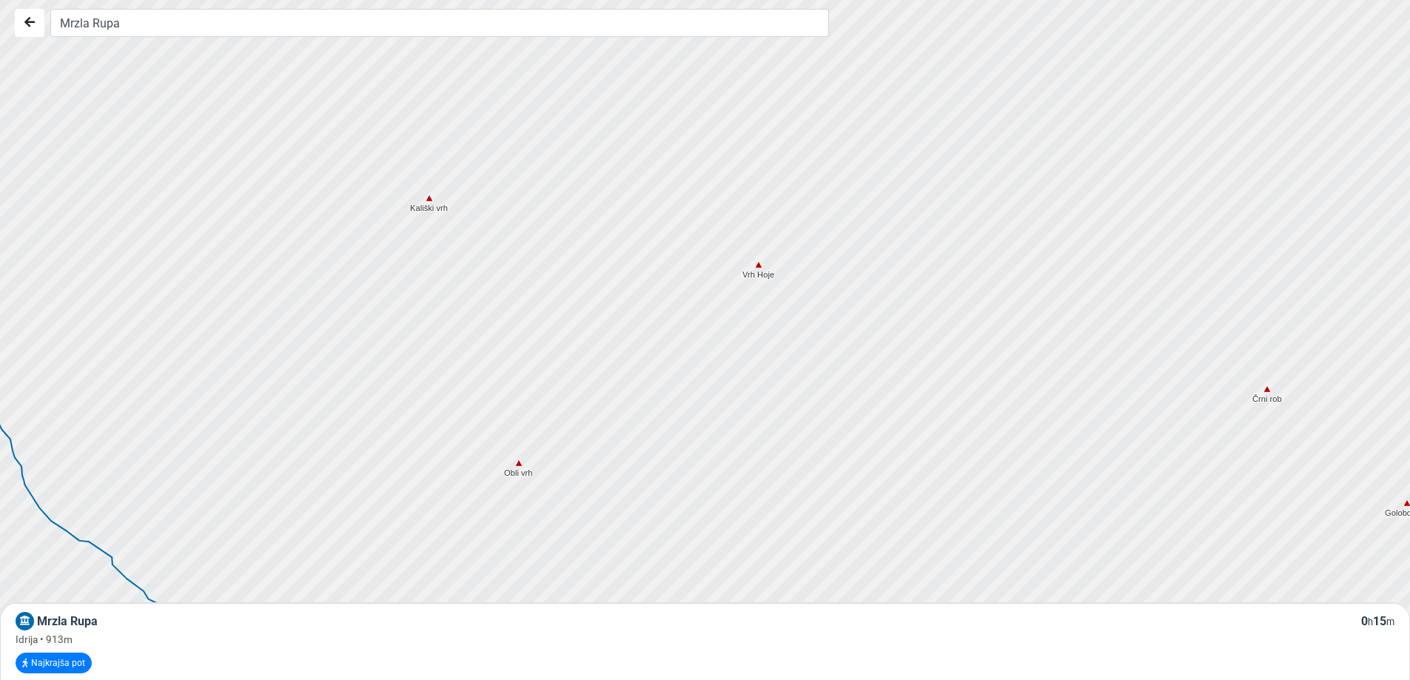
click at [573, 479] on div at bounding box center [710, 353] width 1705 height 816
click at [622, 552] on div at bounding box center [711, 350] width 1705 height 816
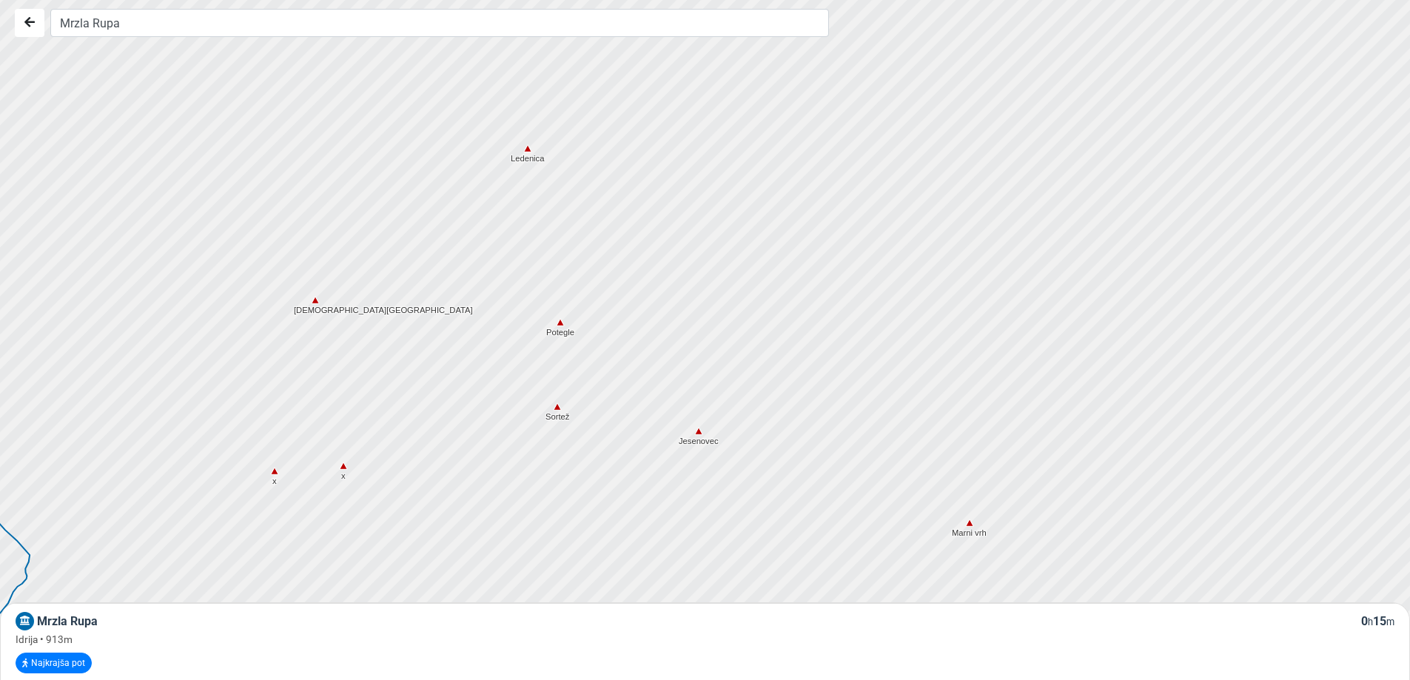
click at [672, 536] on div at bounding box center [725, 367] width 1705 height 816
click at [693, 524] on div at bounding box center [714, 345] width 1705 height 816
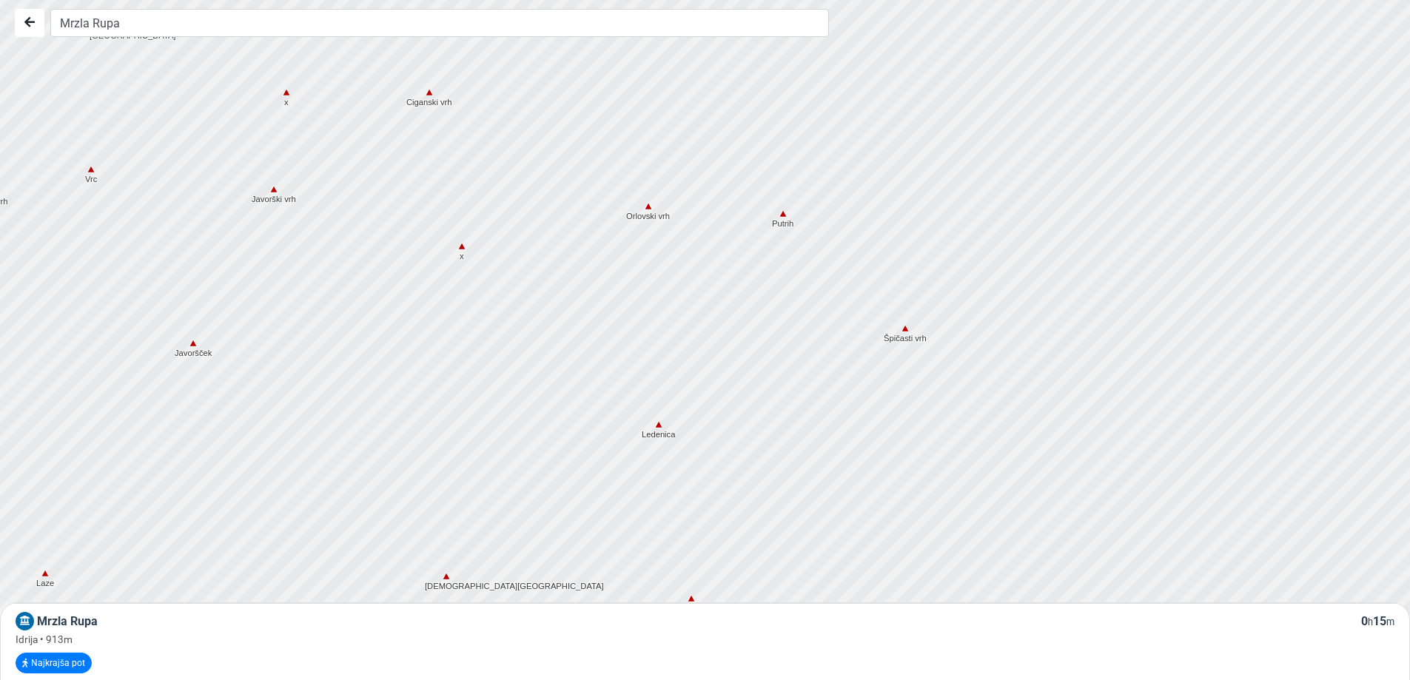
click at [554, 261] on div at bounding box center [694, 330] width 1705 height 816
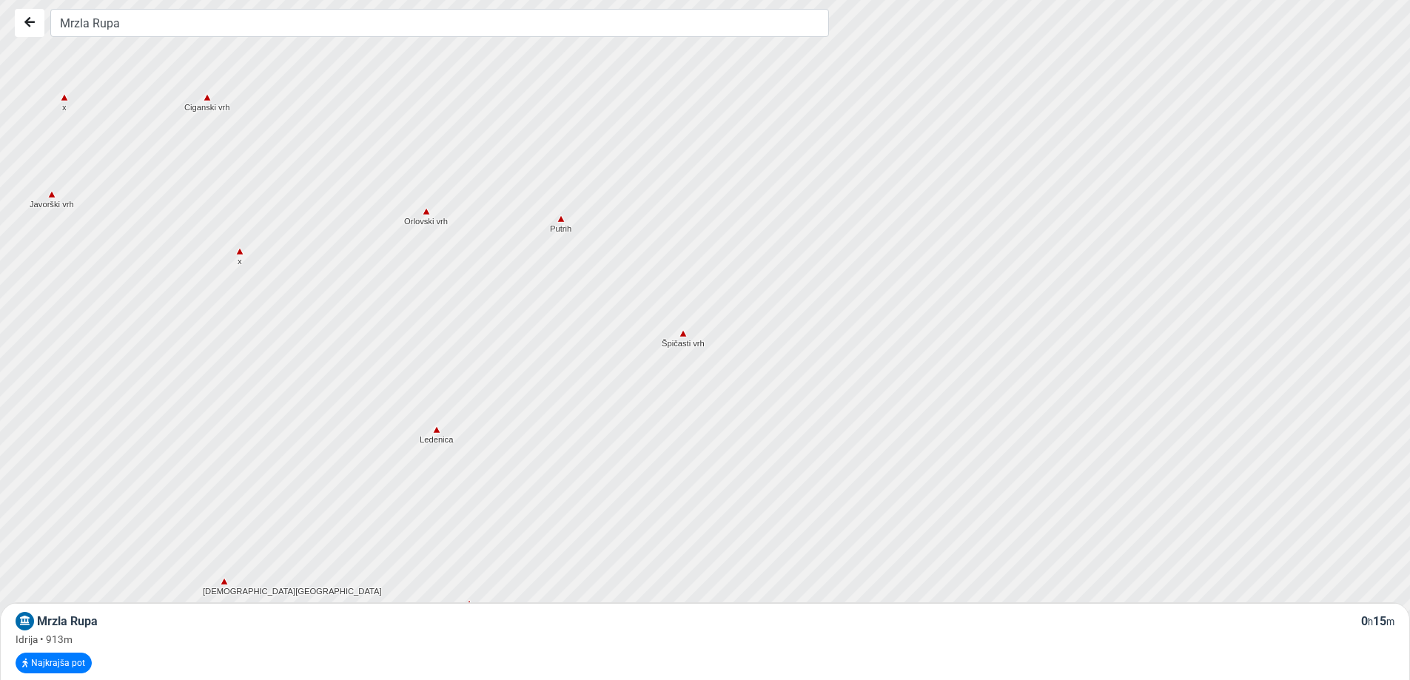
click at [729, 374] on div at bounding box center [691, 341] width 1705 height 816
click at [609, 188] on div at bounding box center [669, 290] width 1705 height 816
click at [704, 193] on div at bounding box center [688, 305] width 1705 height 816
click at [684, 179] on div at bounding box center [622, 271] width 1705 height 816
click at [833, 189] on div at bounding box center [711, 333] width 1705 height 816
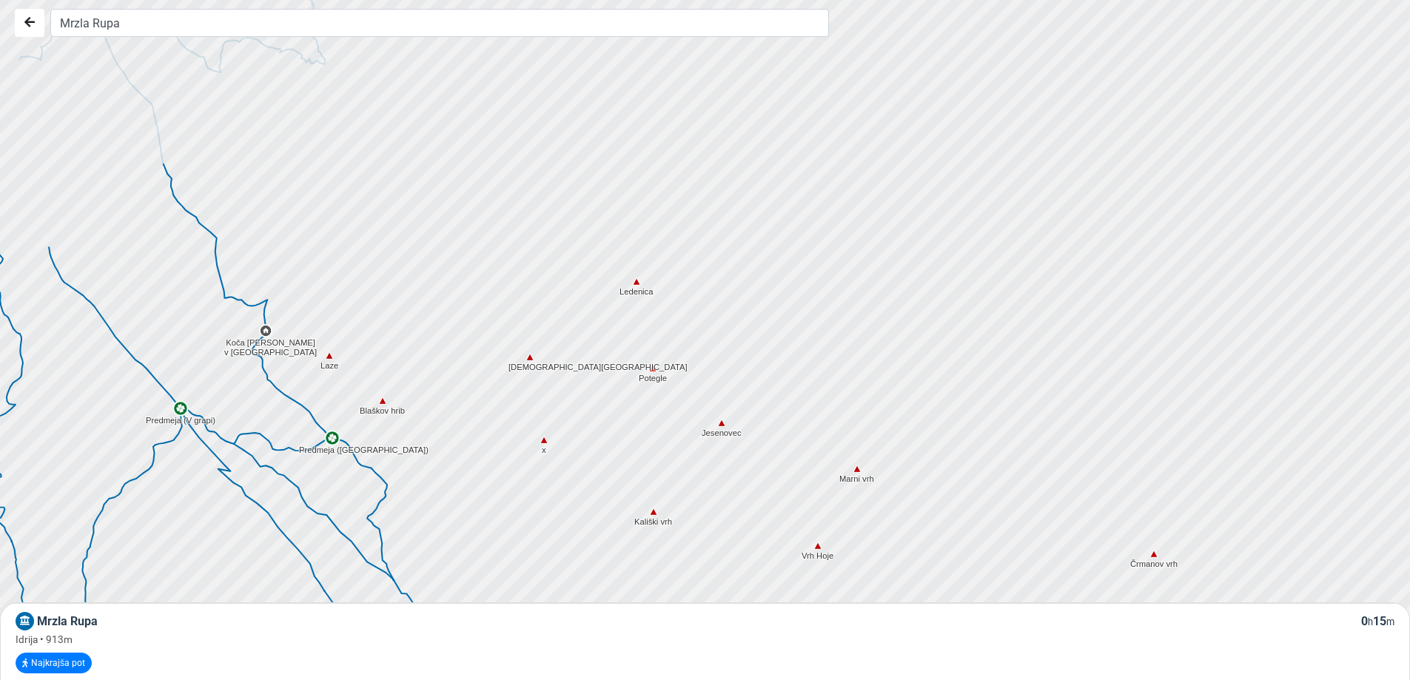
click at [713, 486] on div at bounding box center [730, 357] width 1705 height 816
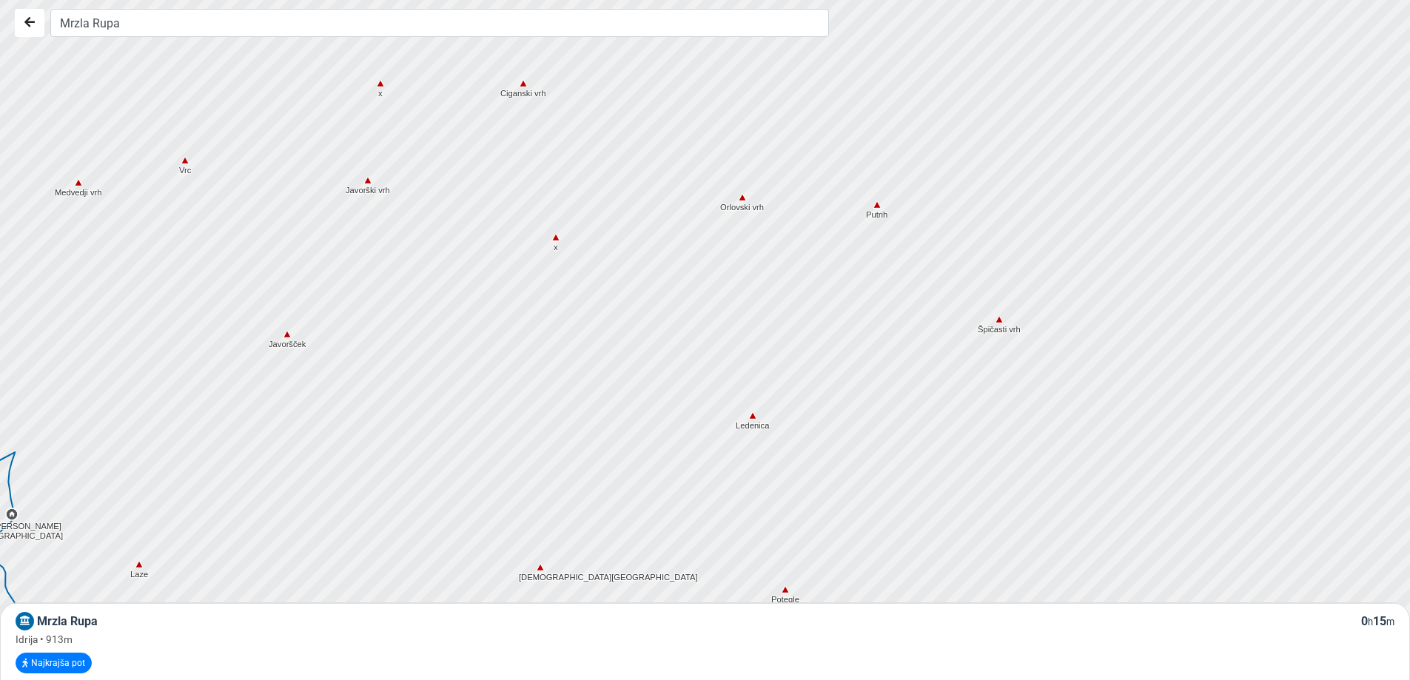
click at [718, 328] on div at bounding box center [710, 350] width 1705 height 816
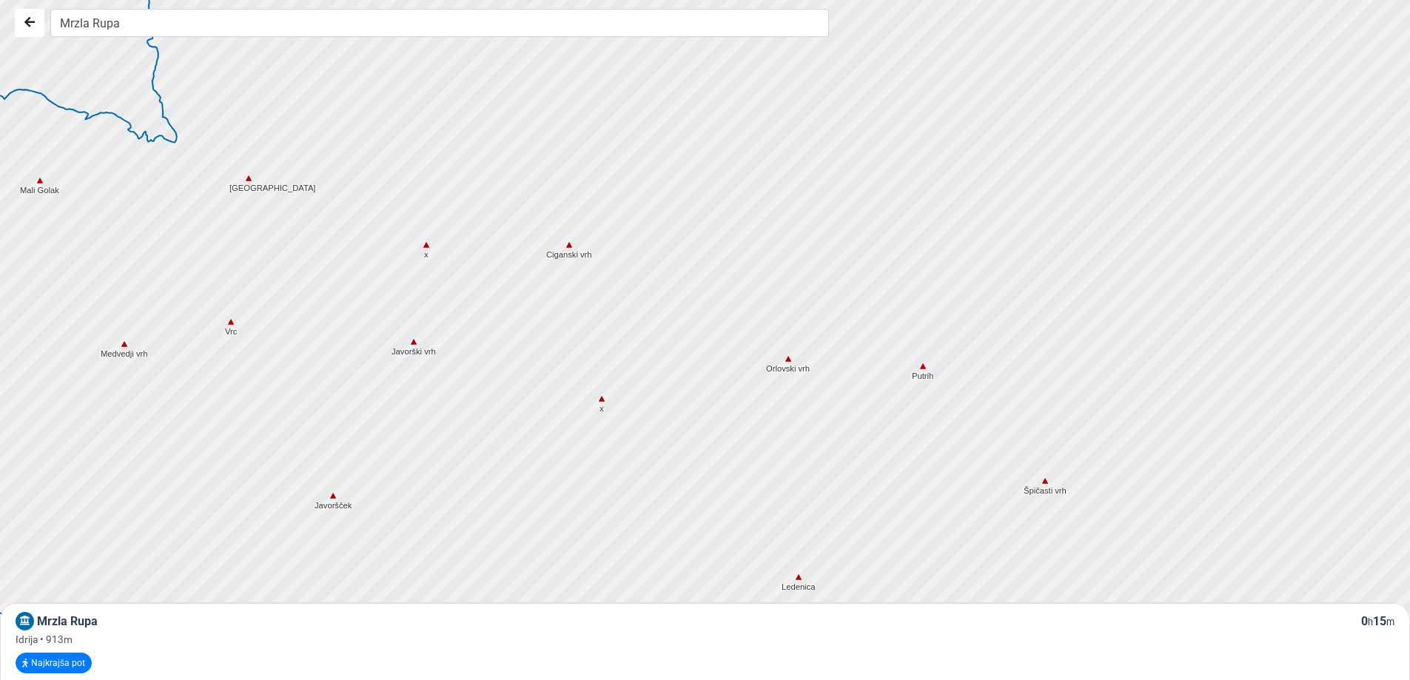
click at [632, 392] on div at bounding box center [716, 355] width 1705 height 816
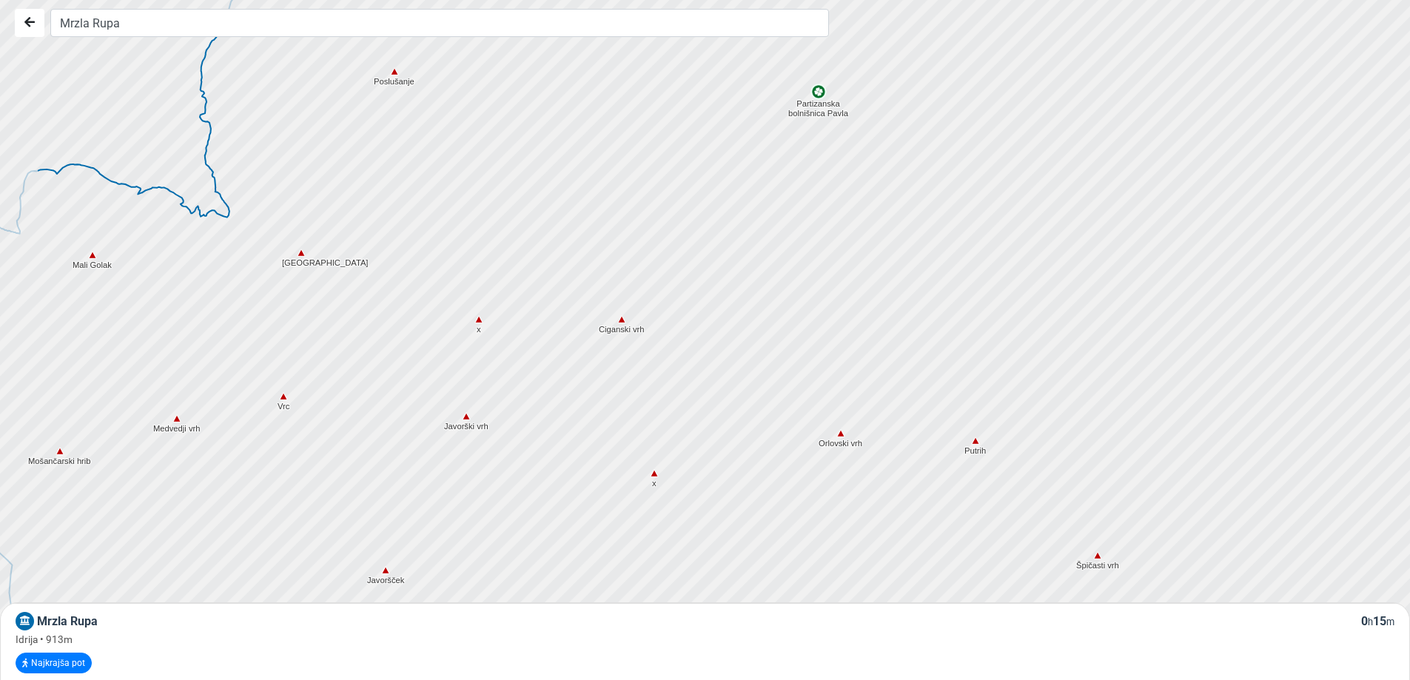
click at [530, 352] on div at bounding box center [710, 340] width 1705 height 816
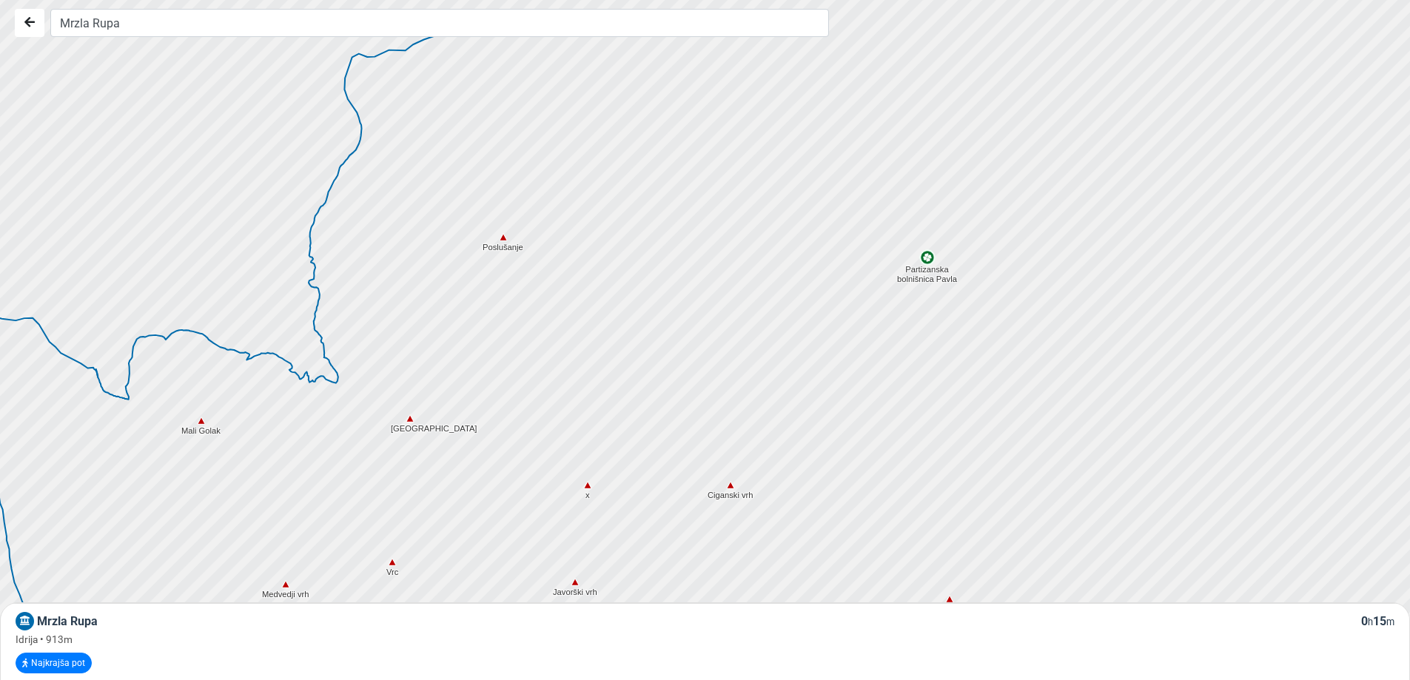
click at [496, 420] on div at bounding box center [718, 352] width 1705 height 816
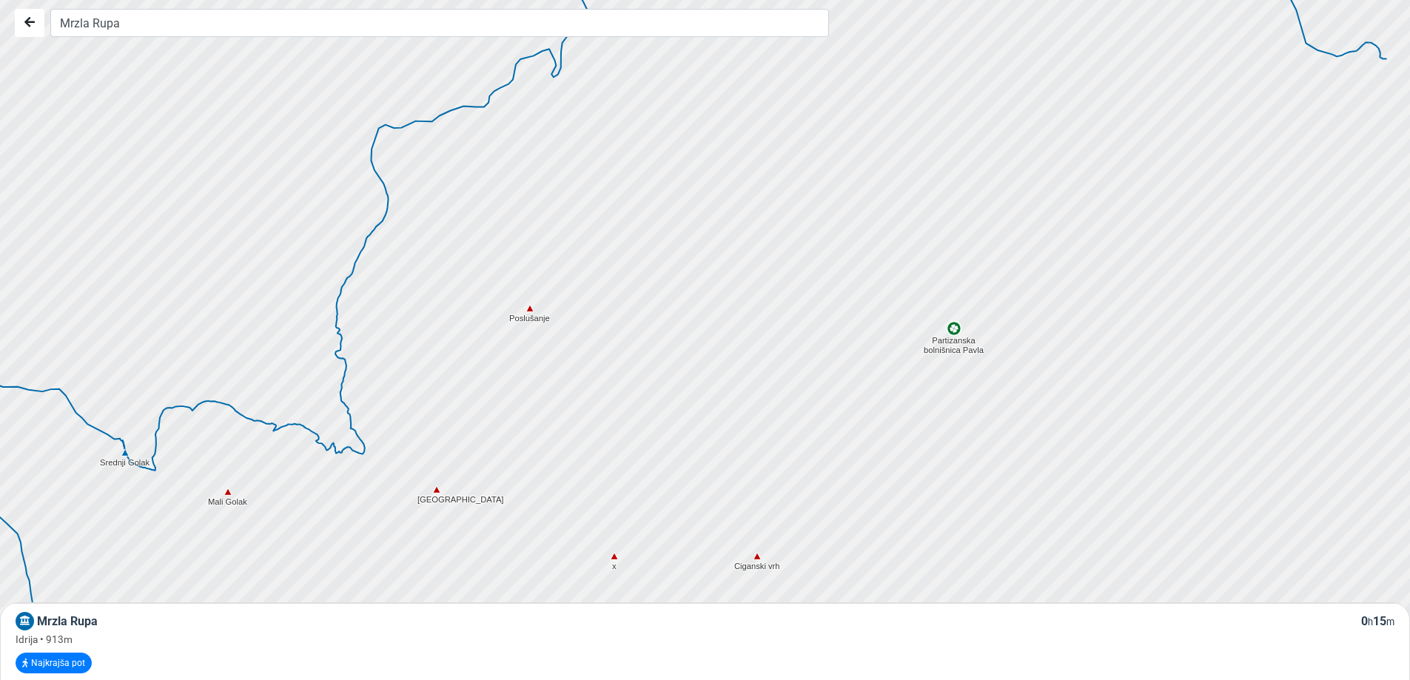
click at [451, 386] on div at bounding box center [710, 340] width 1705 height 816
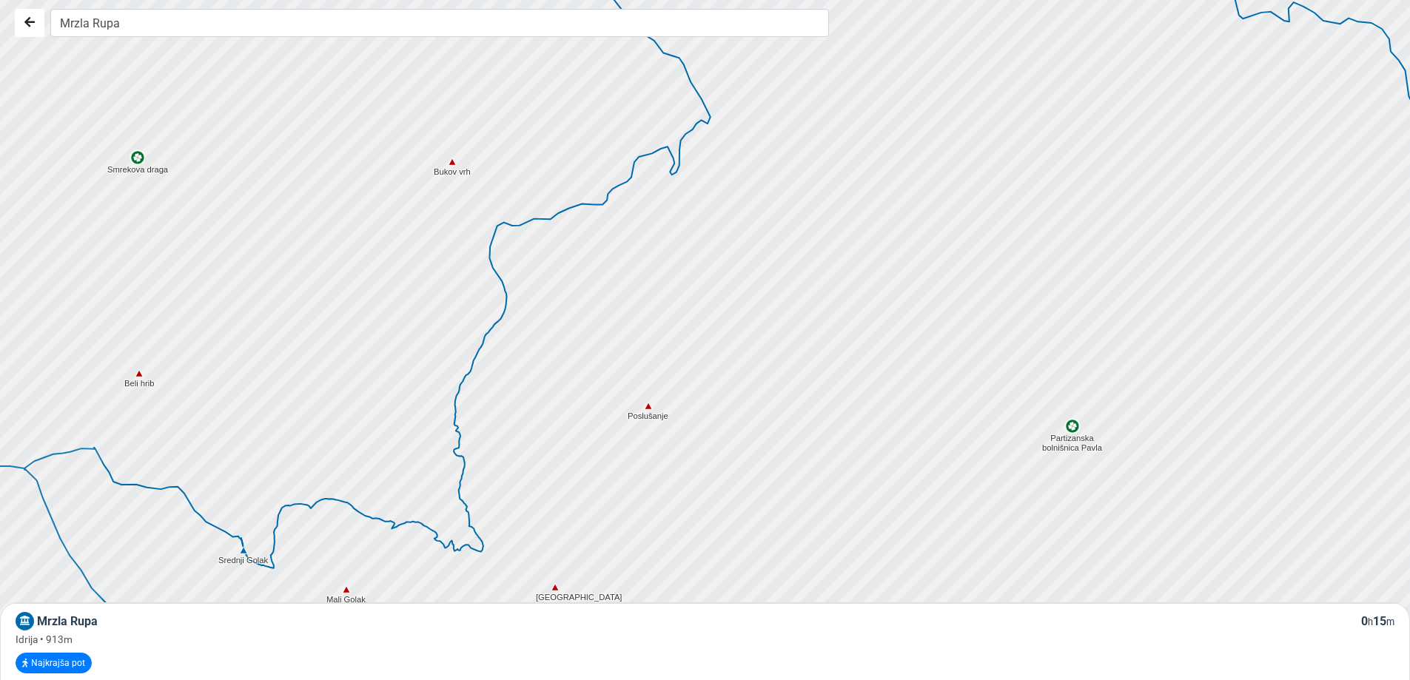
click at [508, 392] on div at bounding box center [710, 340] width 1705 height 816
click at [282, 292] on div at bounding box center [710, 340] width 1705 height 816
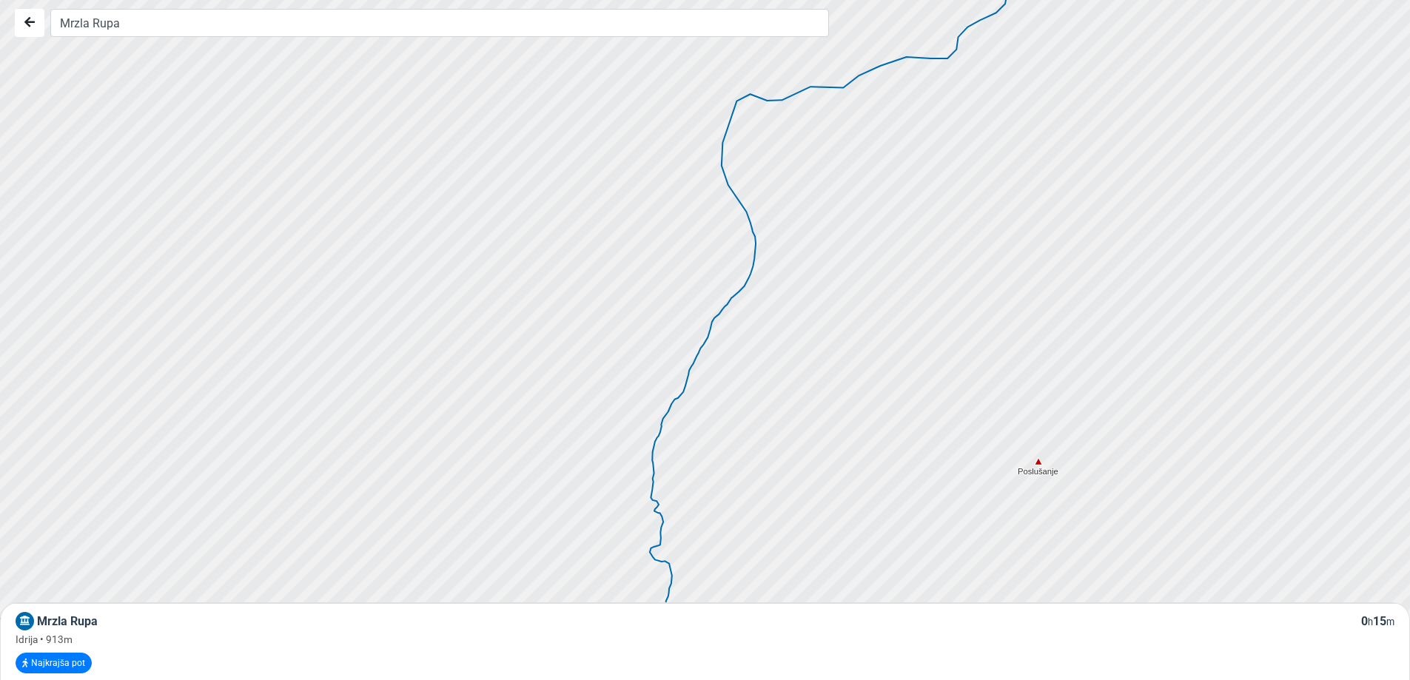
drag, startPoint x: 420, startPoint y: 353, endPoint x: 738, endPoint y: 352, distance: 318.9
click at [742, 353] on div at bounding box center [725, 341] width 1705 height 816
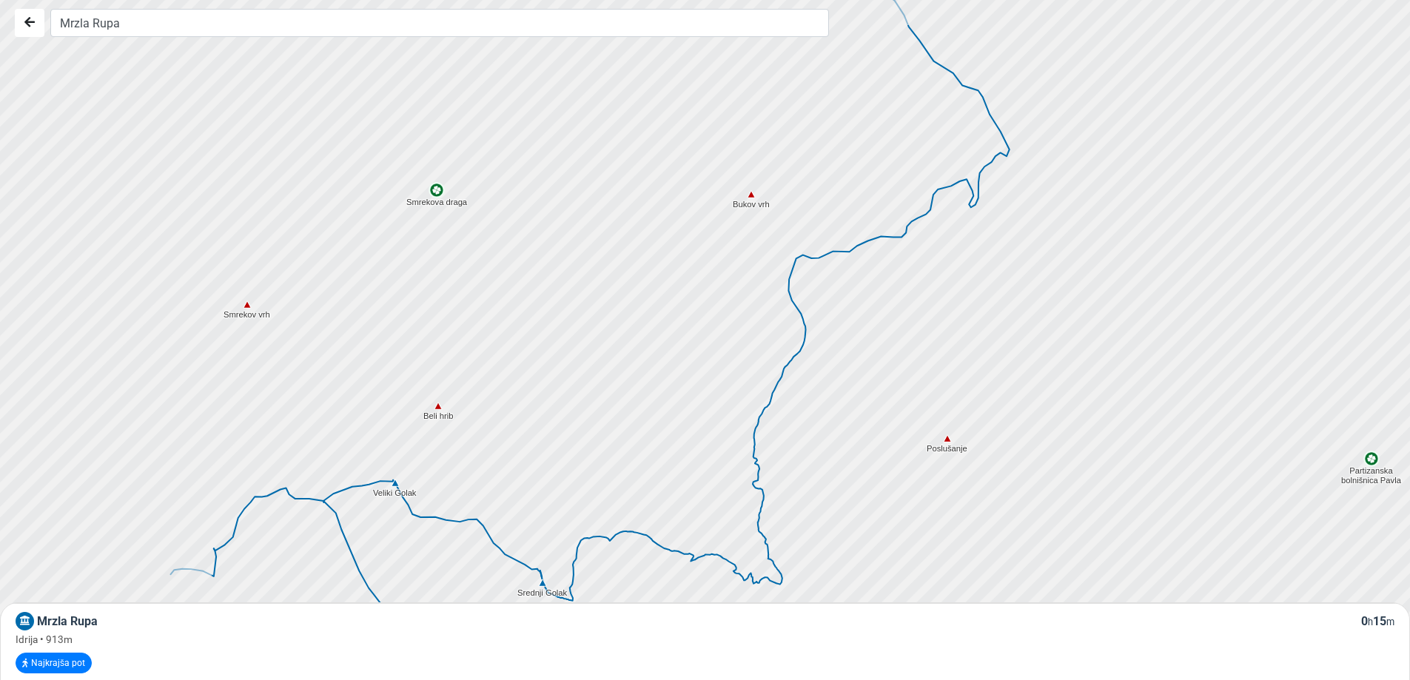
drag, startPoint x: 280, startPoint y: 326, endPoint x: 533, endPoint y: 383, distance: 258.5
click at [533, 383] on div at bounding box center [725, 344] width 1705 height 816
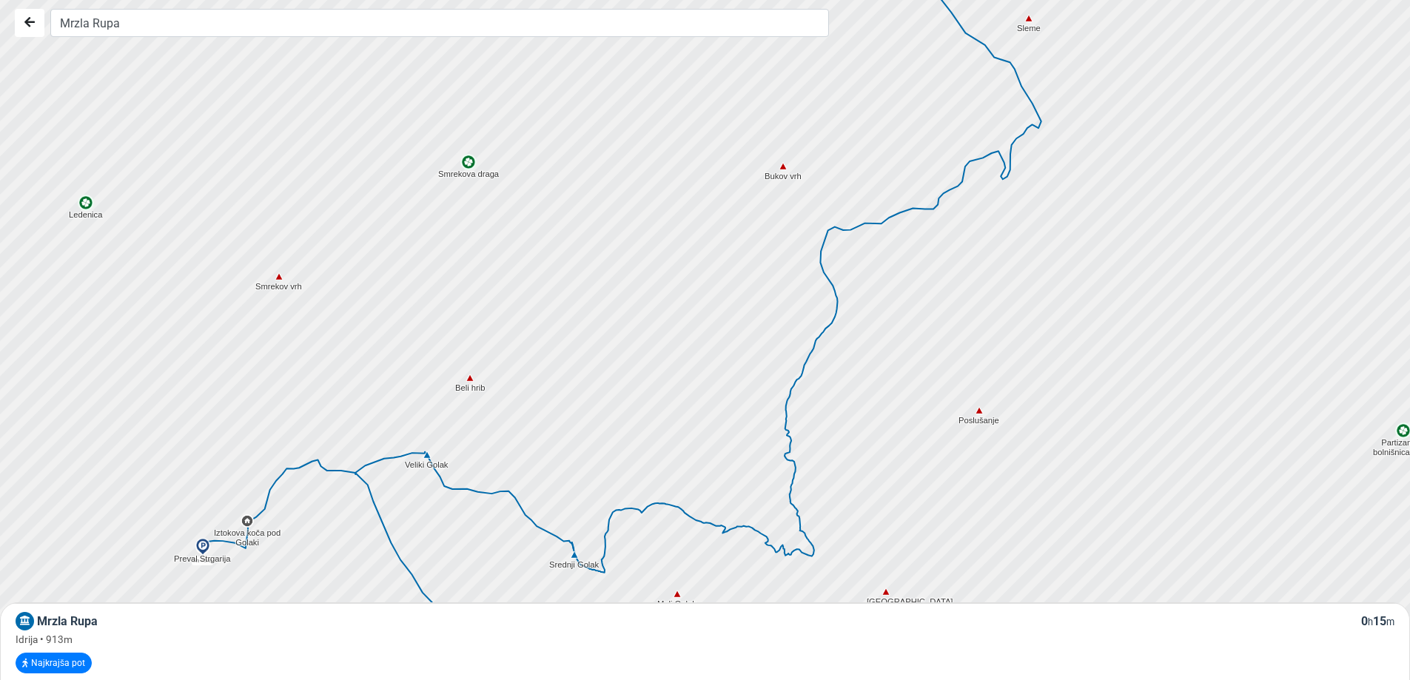
drag, startPoint x: 323, startPoint y: 321, endPoint x: 351, endPoint y: 288, distance: 43.1
click at [351, 288] on div at bounding box center [710, 340] width 1705 height 816
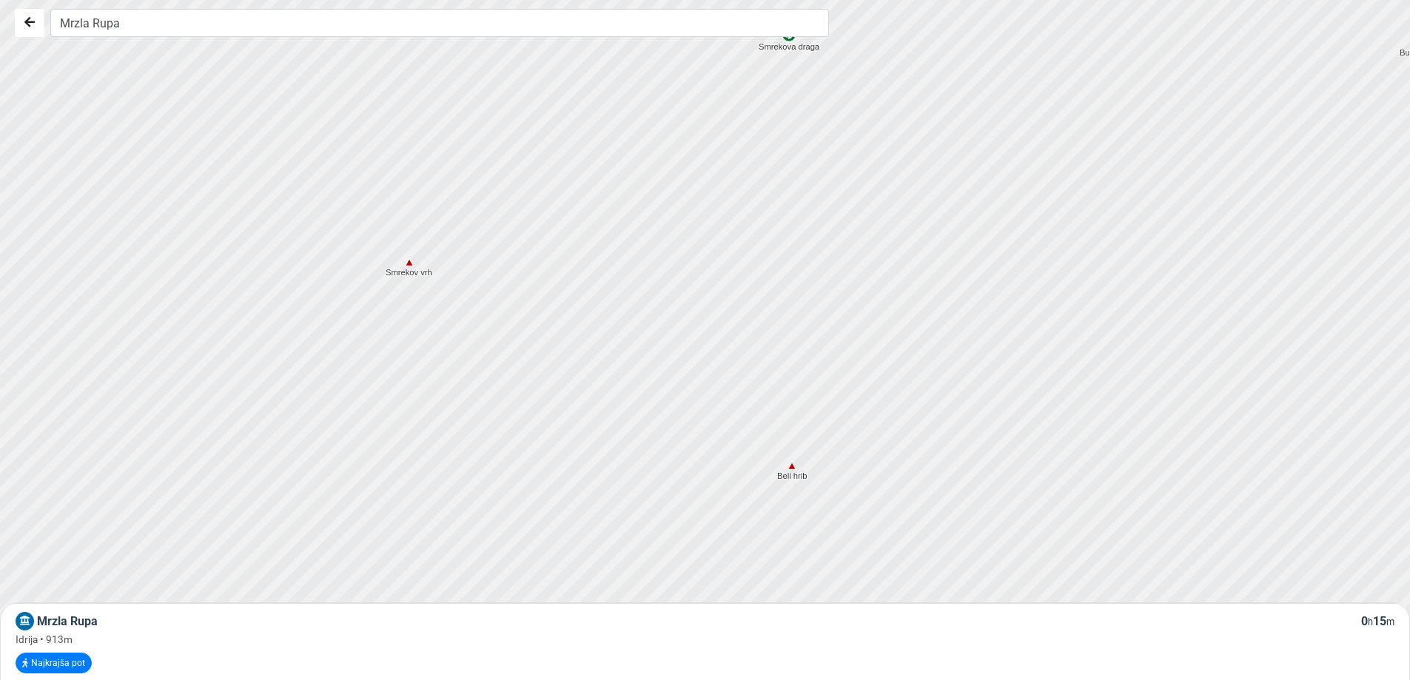
drag, startPoint x: 168, startPoint y: 290, endPoint x: 371, endPoint y: 354, distance: 212.5
click at [371, 354] on div at bounding box center [710, 340] width 1705 height 816
drag, startPoint x: 313, startPoint y: 210, endPoint x: 377, endPoint y: 329, distance: 135.1
click at [367, 430] on div at bounding box center [710, 340] width 1705 height 816
drag, startPoint x: 362, startPoint y: 198, endPoint x: 323, endPoint y: 396, distance: 201.3
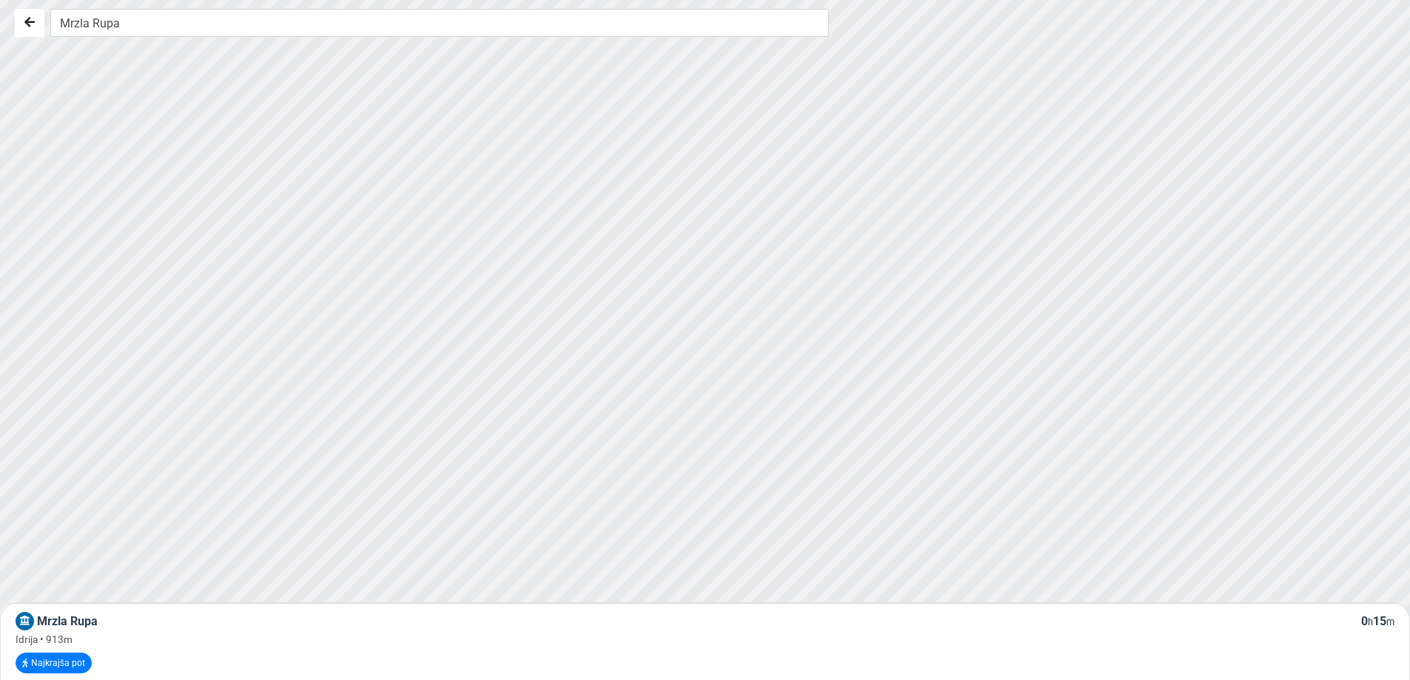
click at [323, 396] on div at bounding box center [710, 340] width 1705 height 816
drag, startPoint x: 401, startPoint y: 194, endPoint x: 367, endPoint y: 475, distance: 283.2
click at [367, 475] on div at bounding box center [710, 340] width 1705 height 816
drag, startPoint x: 450, startPoint y: 235, endPoint x: 361, endPoint y: 417, distance: 203.2
click at [361, 417] on div at bounding box center [704, 353] width 1705 height 816
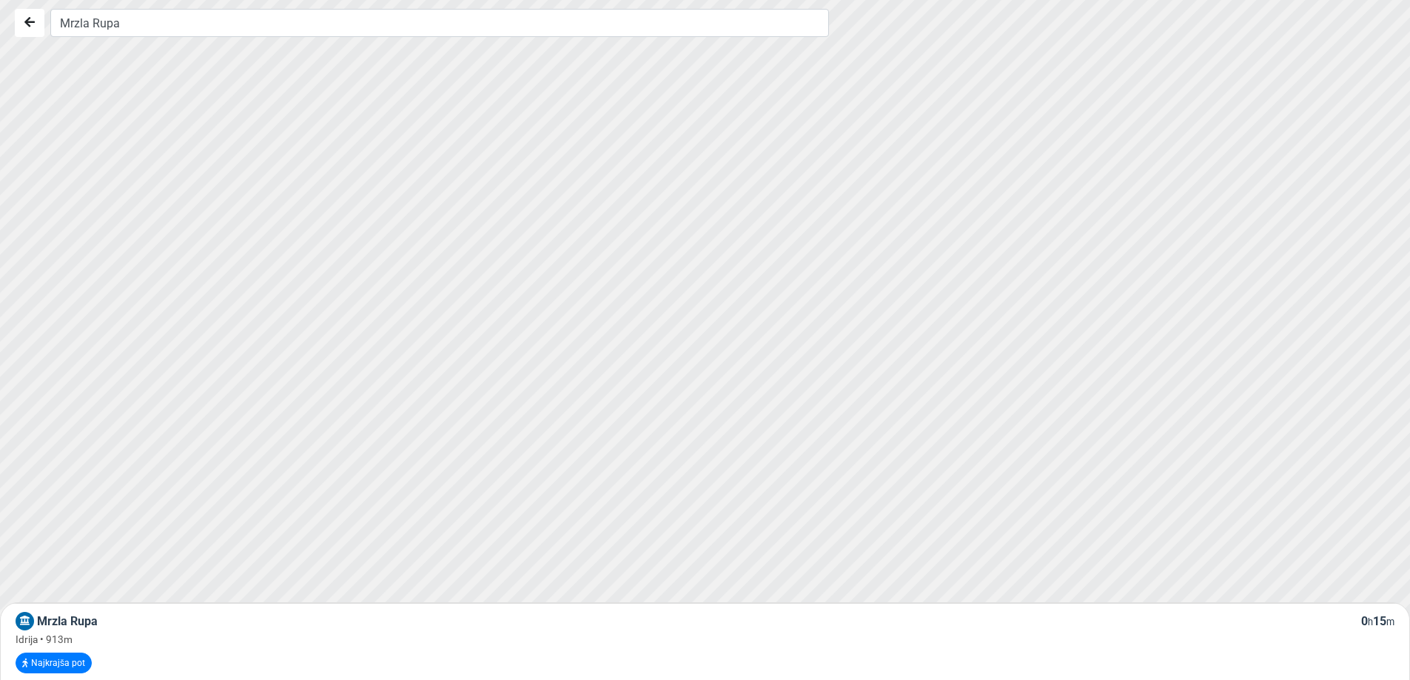
drag, startPoint x: 504, startPoint y: 260, endPoint x: 442, endPoint y: 351, distance: 110.2
click at [442, 351] on div at bounding box center [707, 344] width 1705 height 816
click at [346, 319] on div at bounding box center [710, 340] width 1705 height 816
drag, startPoint x: 380, startPoint y: 420, endPoint x: 469, endPoint y: 178, distance: 257.7
click at [468, 180] on div at bounding box center [717, 325] width 1705 height 816
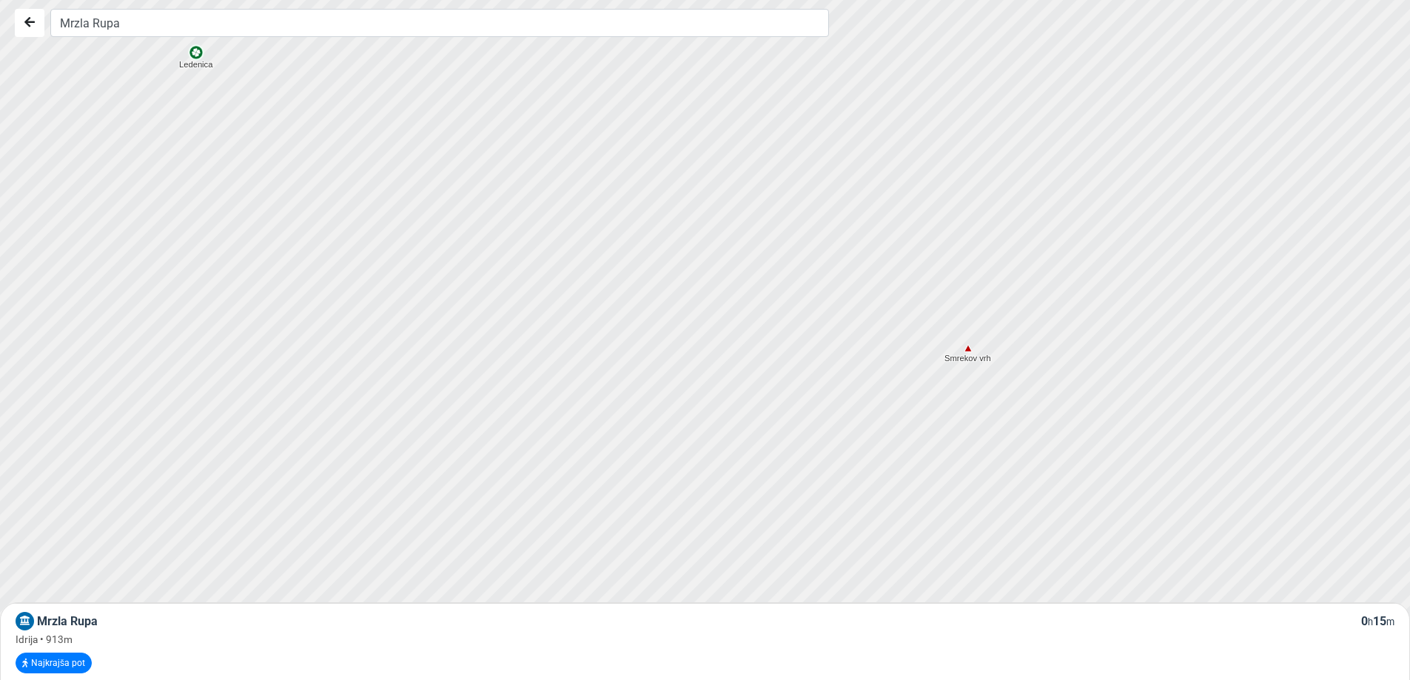
drag, startPoint x: 414, startPoint y: 446, endPoint x: 500, endPoint y: 189, distance: 271.4
click at [499, 189] on div at bounding box center [721, 307] width 1705 height 816
drag, startPoint x: 505, startPoint y: 248, endPoint x: 630, endPoint y: 422, distance: 215.2
click at [769, 533] on div at bounding box center [757, 382] width 1705 height 816
drag, startPoint x: 457, startPoint y: 397, endPoint x: 546, endPoint y: 219, distance: 198.9
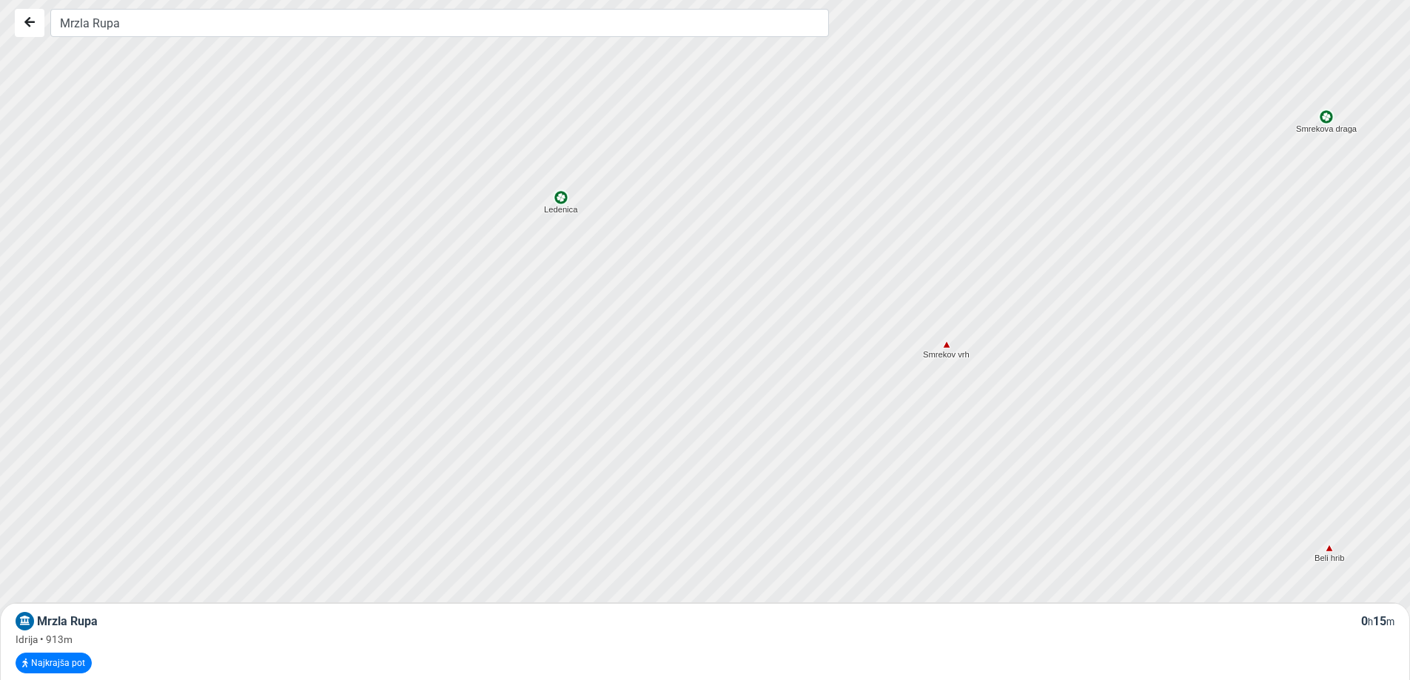
click at [546, 219] on div at bounding box center [723, 316] width 1705 height 816
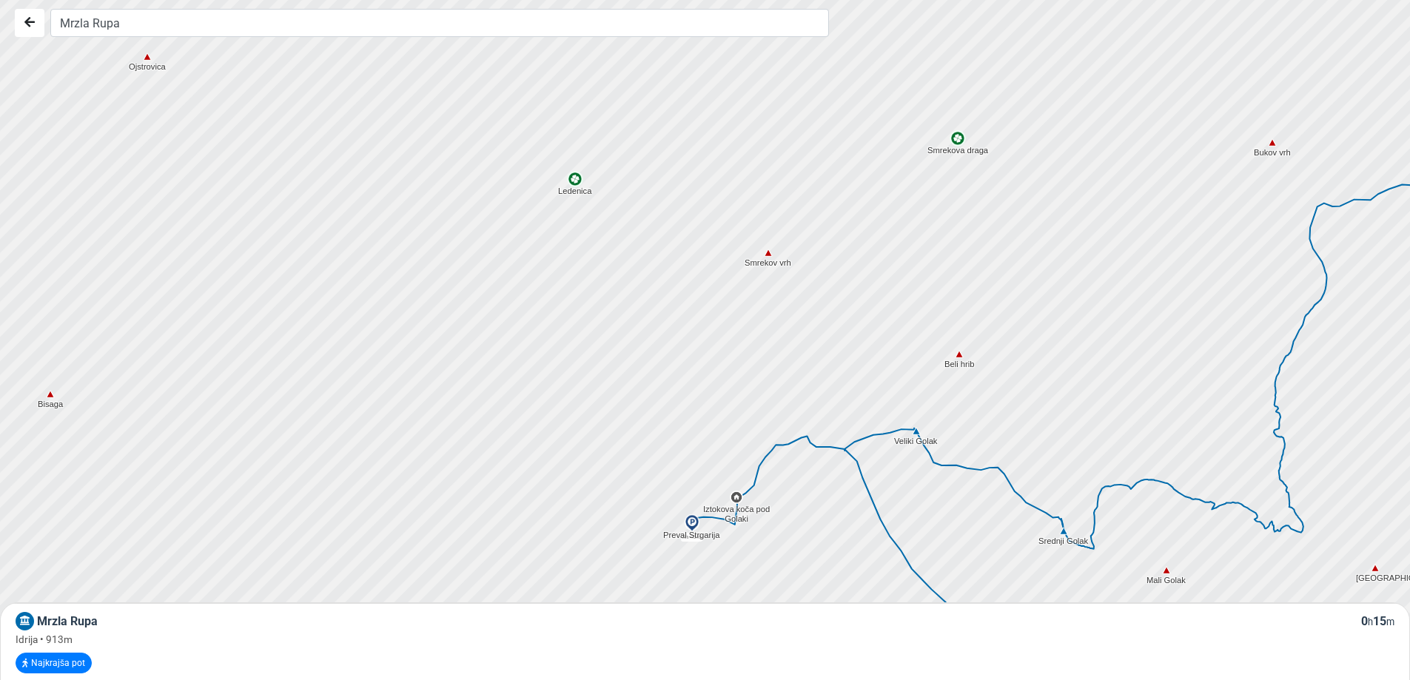
drag, startPoint x: 506, startPoint y: 396, endPoint x: 507, endPoint y: 289, distance: 106.6
click at [507, 289] on div at bounding box center [705, 330] width 1705 height 816
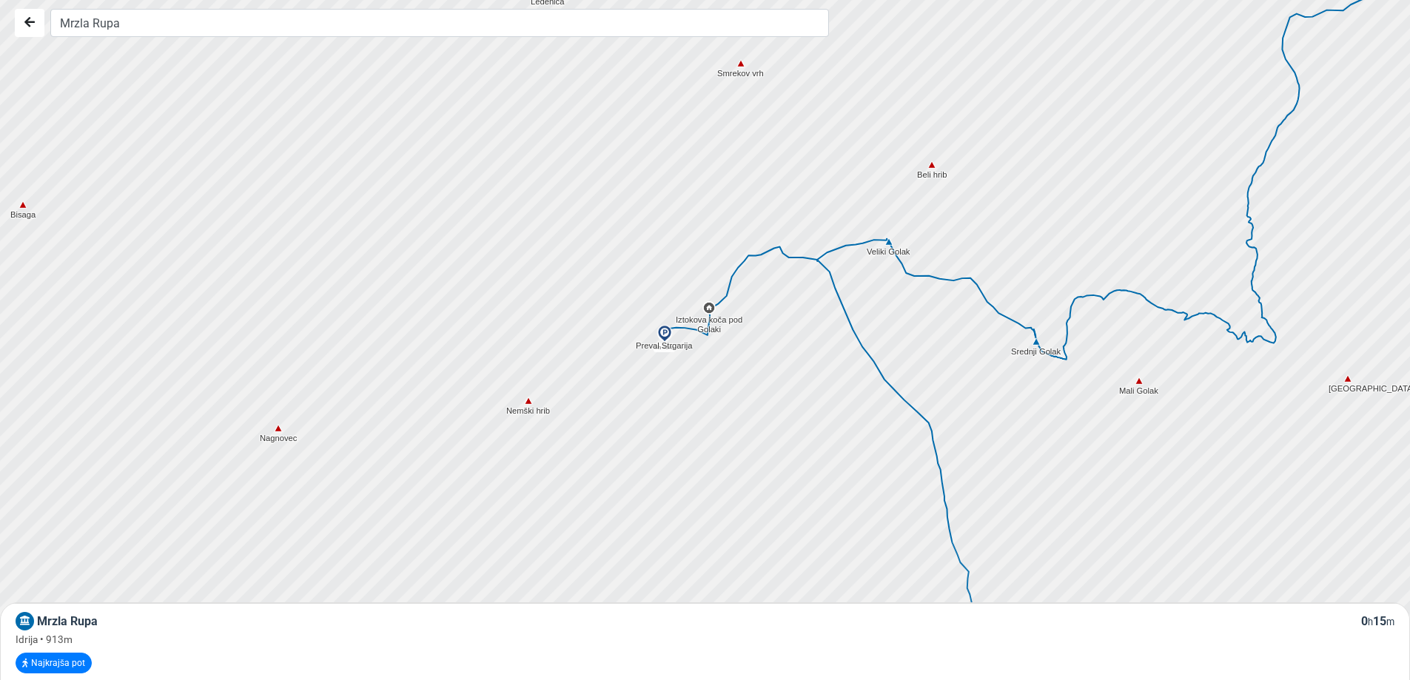
drag, startPoint x: 532, startPoint y: 465, endPoint x: 513, endPoint y: 286, distance: 180.1
click at [513, 286] on div at bounding box center [710, 338] width 1705 height 816
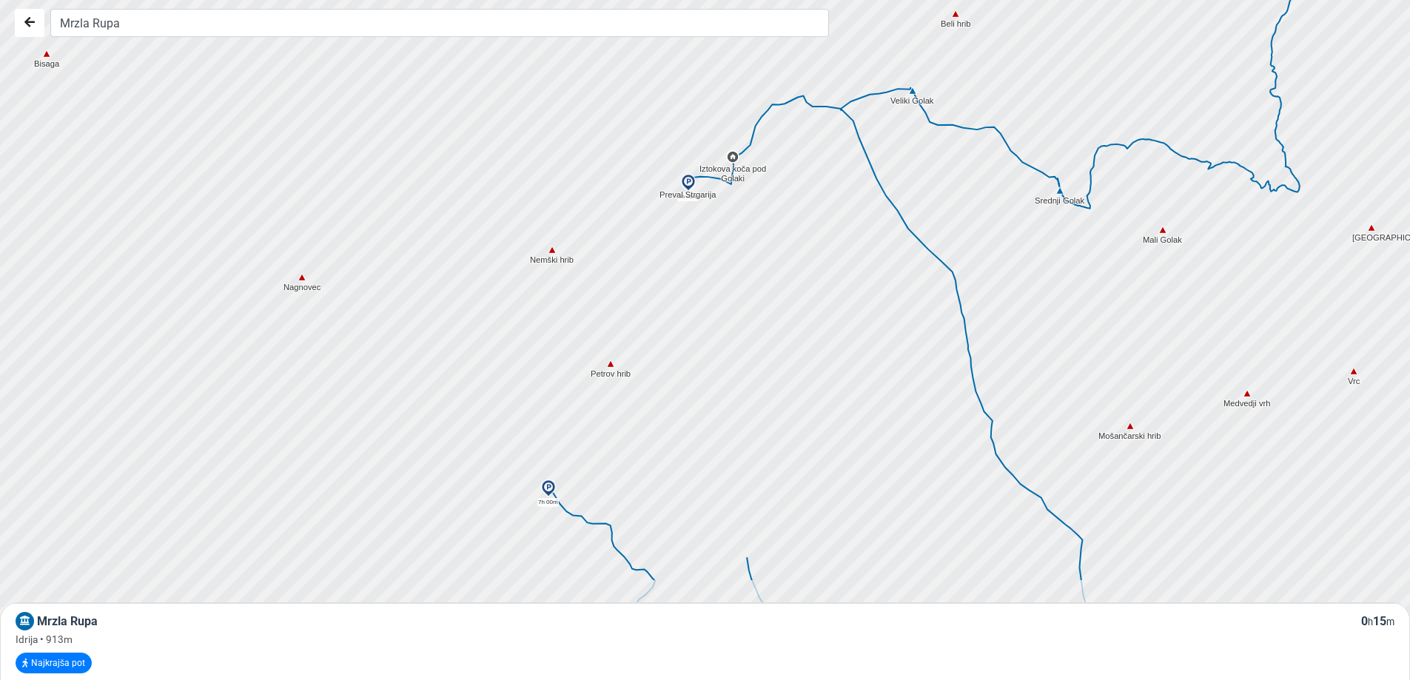
drag, startPoint x: 712, startPoint y: 485, endPoint x: 763, endPoint y: 219, distance: 270.5
click at [763, 219] on div at bounding box center [710, 340] width 1705 height 816
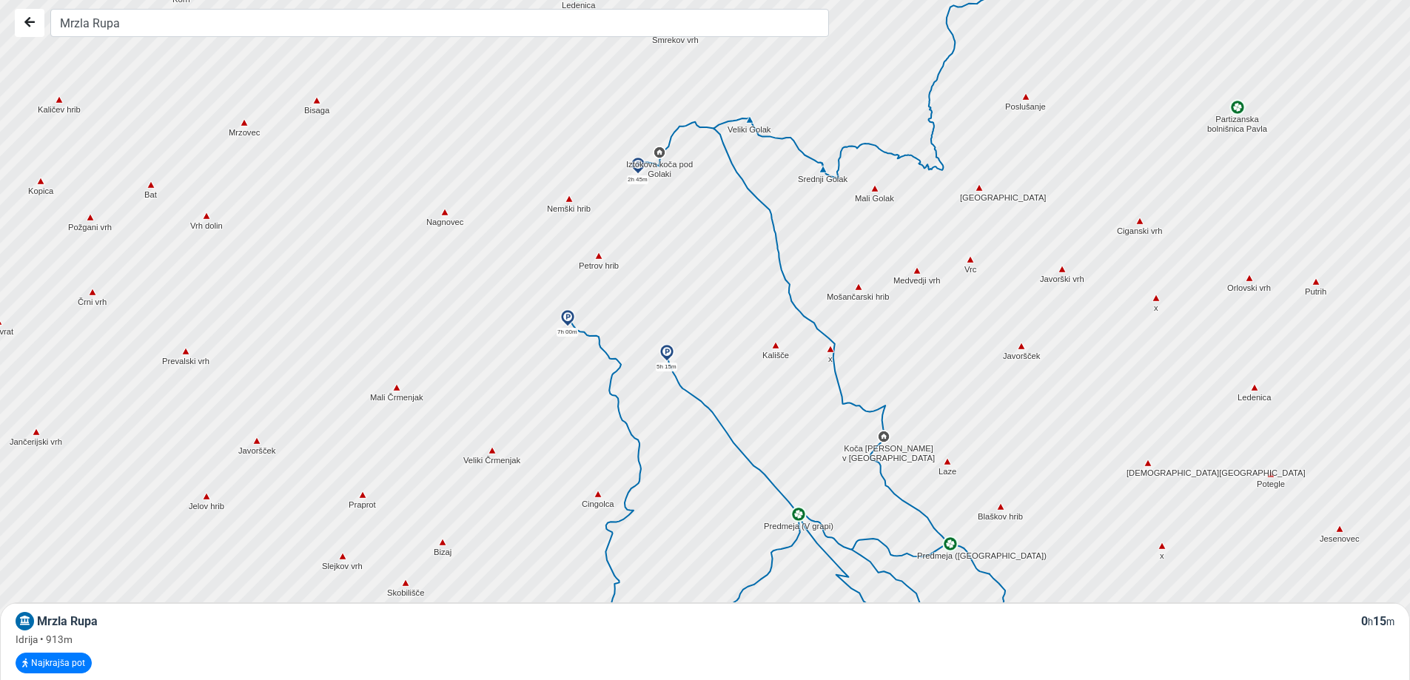
drag, startPoint x: 797, startPoint y: 309, endPoint x: 716, endPoint y: 260, distance: 94.3
click at [716, 260] on div at bounding box center [710, 340] width 1705 height 816
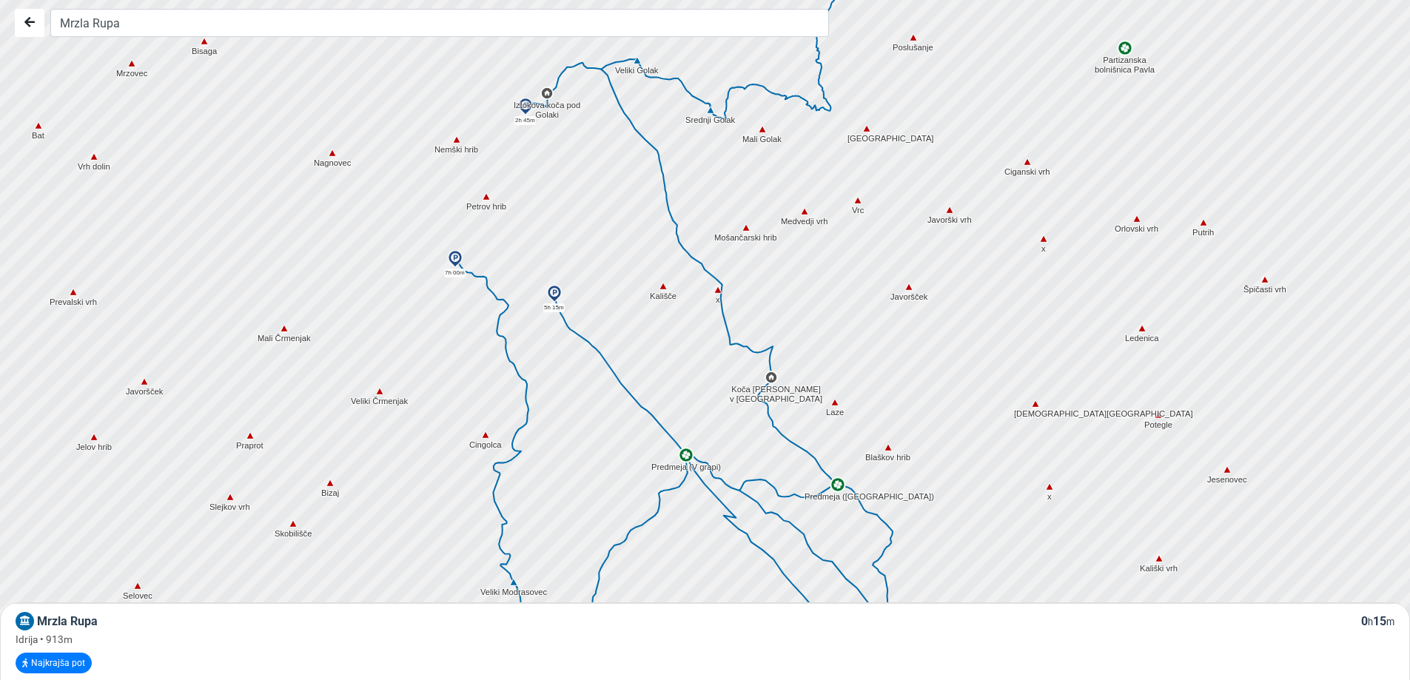
drag, startPoint x: 1021, startPoint y: 361, endPoint x: 905, endPoint y: 297, distance: 132.5
click at [905, 297] on div at bounding box center [710, 340] width 1705 height 816
